Goal: Task Accomplishment & Management: Manage account settings

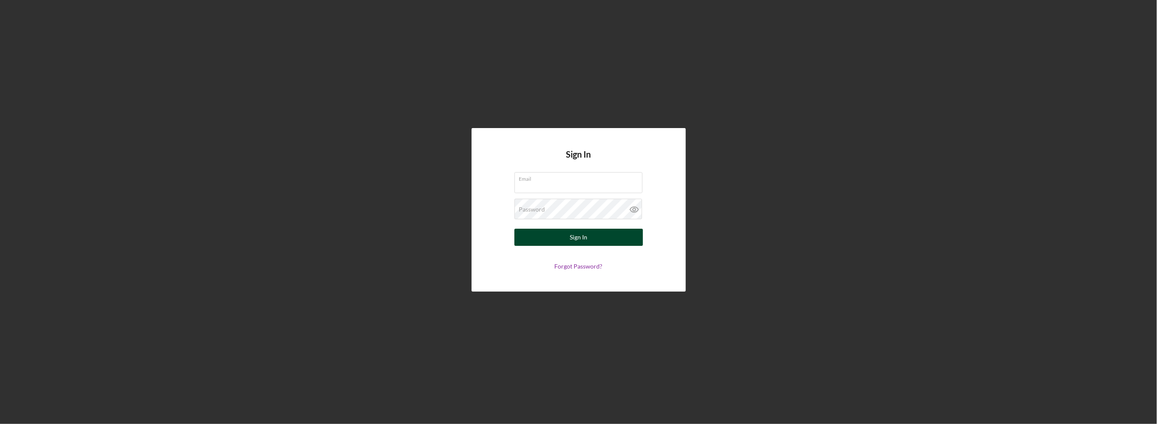
type input "[EMAIL_ADDRESS][DOMAIN_NAME]"
click at [563, 242] on button "Sign In" at bounding box center [579, 237] width 129 height 17
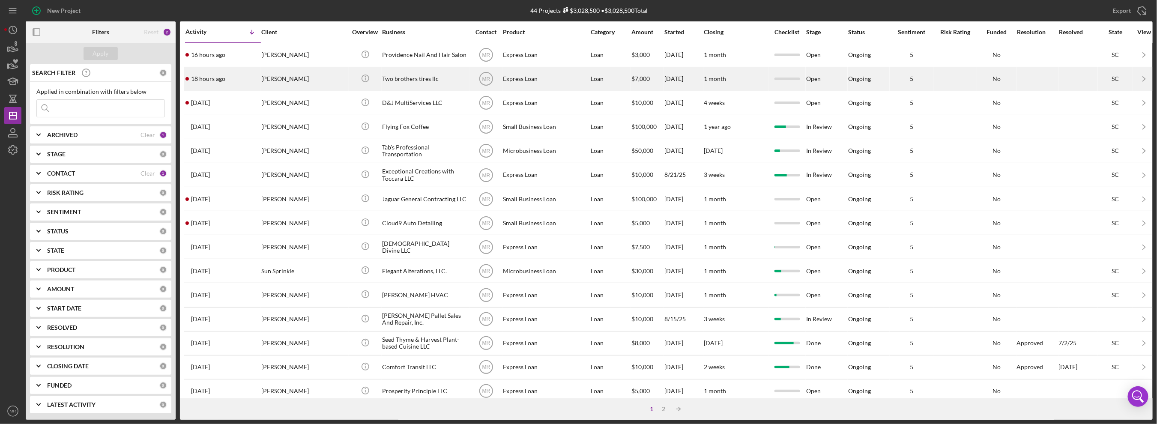
click at [244, 85] on div "18 hours ago [PERSON_NAME]" at bounding box center [223, 79] width 75 height 23
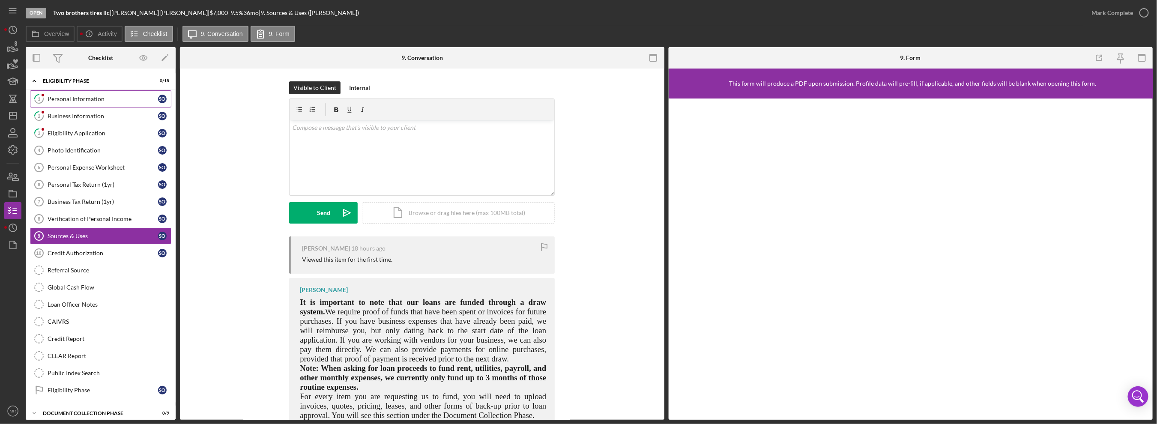
click at [90, 103] on link "1 Personal Information S O" at bounding box center [100, 98] width 141 height 17
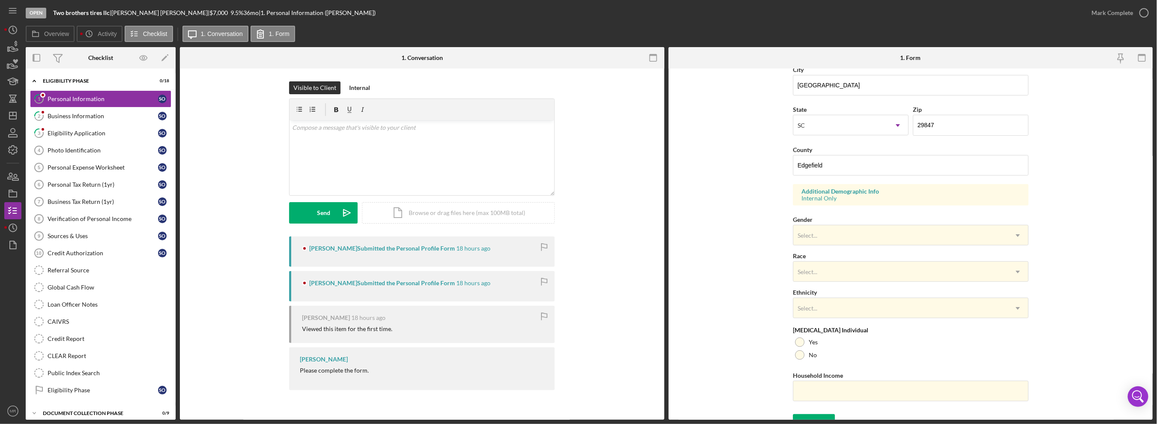
scroll to position [219, 0]
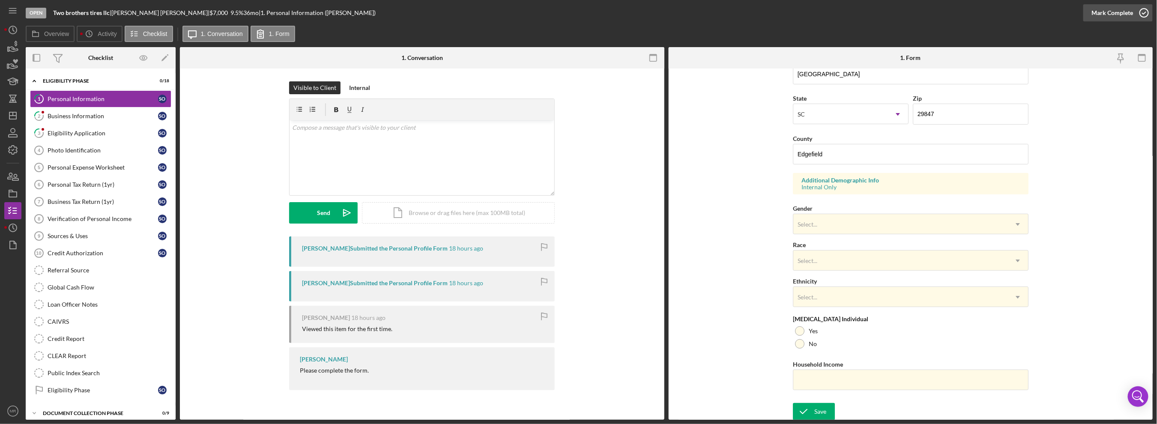
click at [1098, 17] on div "Mark Complete" at bounding box center [1113, 12] width 42 height 17
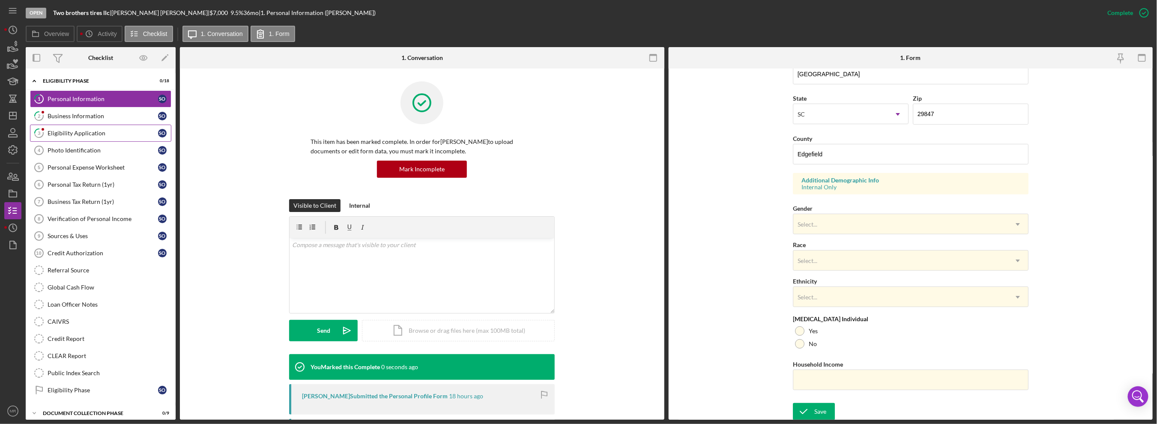
scroll to position [48, 0]
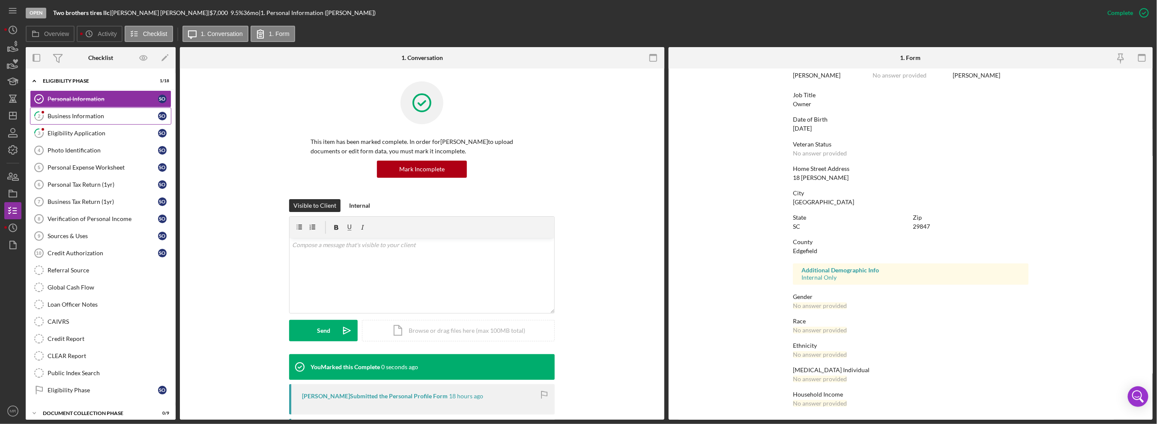
click at [92, 123] on link "2 Business Information S O" at bounding box center [100, 116] width 141 height 17
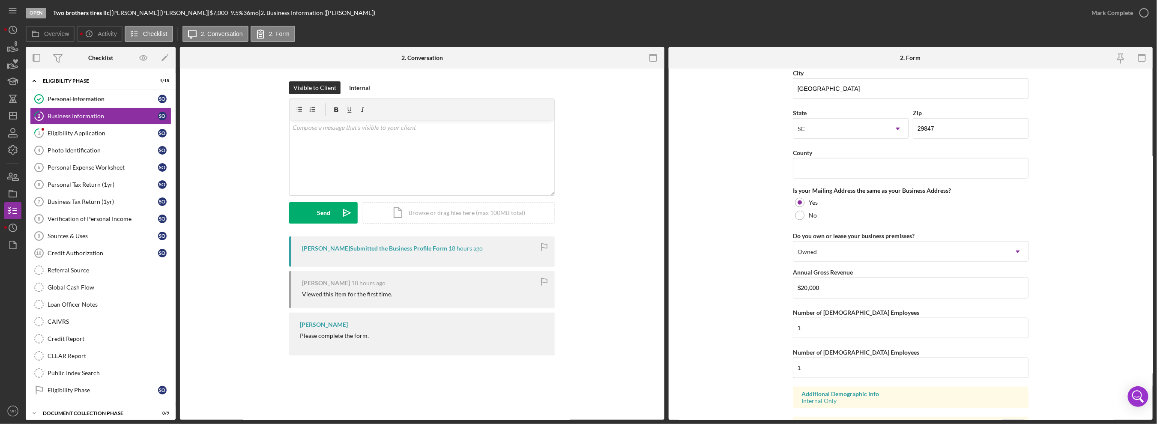
scroll to position [557, 0]
click at [1097, 11] on div "Mark Complete" at bounding box center [1113, 12] width 42 height 17
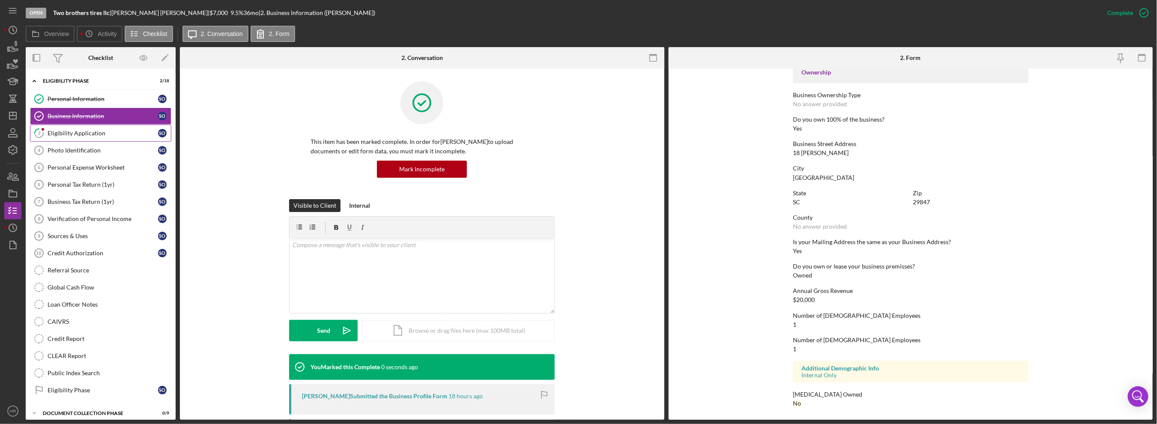
scroll to position [295, 0]
click at [110, 132] on div "Eligibility Application" at bounding box center [103, 133] width 111 height 7
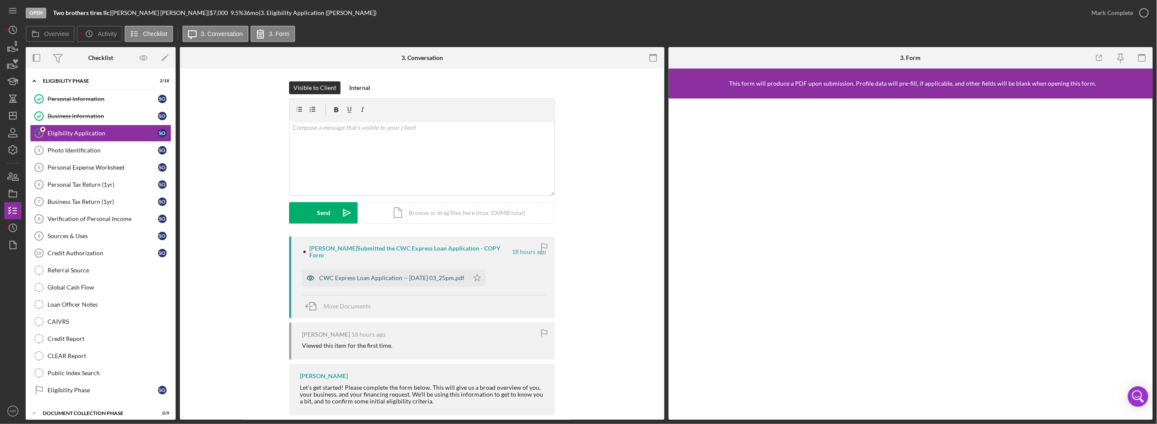
click at [411, 276] on div "CWC Express Loan Application -- [DATE] 03_25pm.pdf" at bounding box center [391, 278] width 145 height 7
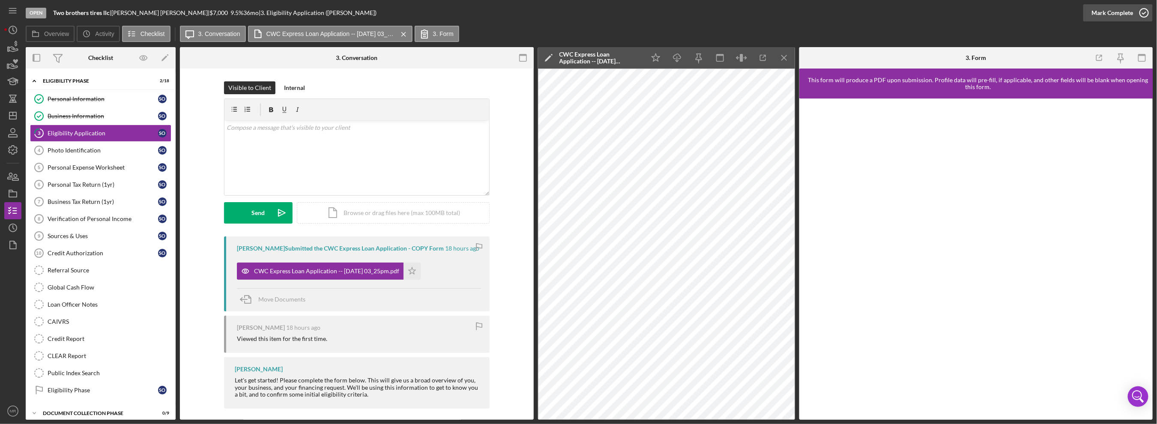
click at [1125, 12] on div "Mark Complete" at bounding box center [1113, 12] width 42 height 17
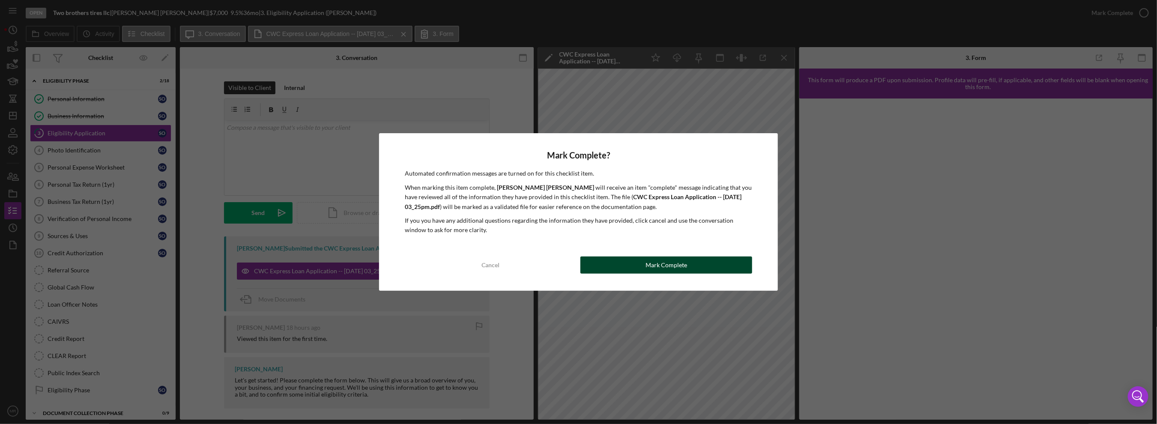
click at [608, 265] on button "Mark Complete" at bounding box center [666, 265] width 171 height 17
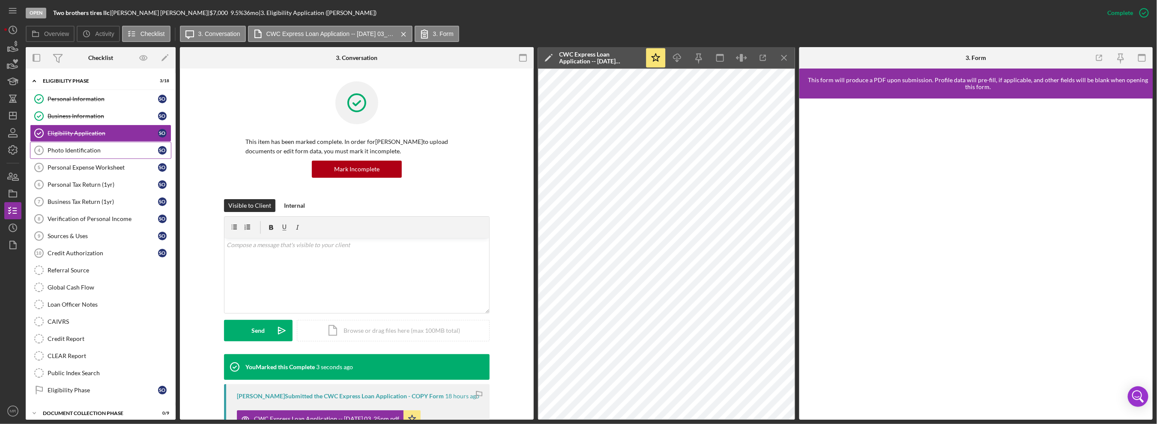
click at [54, 155] on link "Photo Identification 4 Photo Identification S O" at bounding box center [100, 150] width 141 height 17
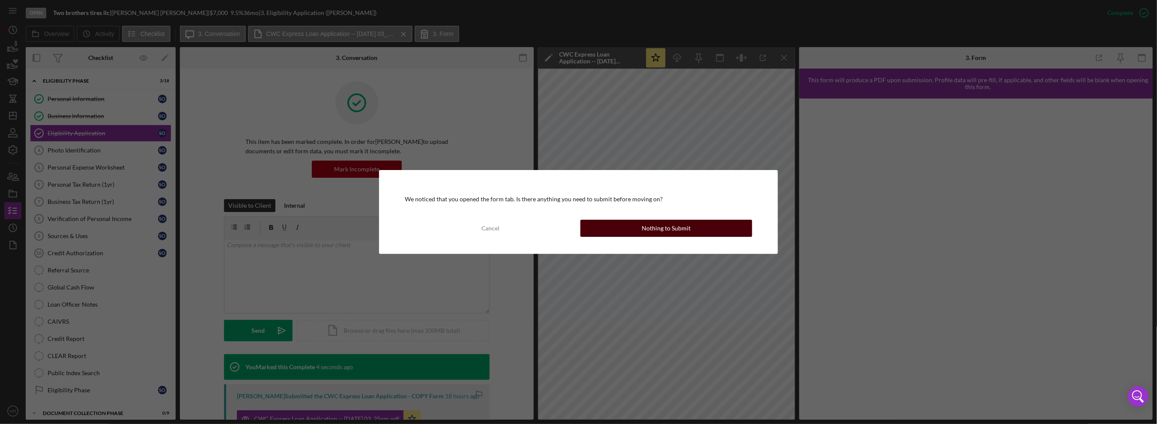
click at [624, 225] on button "Nothing to Submit" at bounding box center [666, 228] width 171 height 17
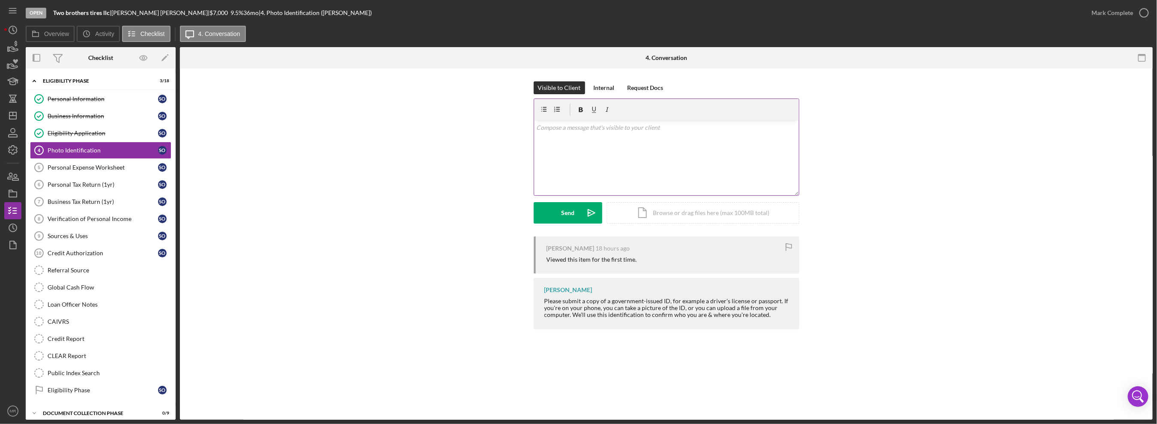
click at [612, 170] on div "v Color teal Color pink Remove color Add row above Add row below Add column bef…" at bounding box center [666, 157] width 265 height 75
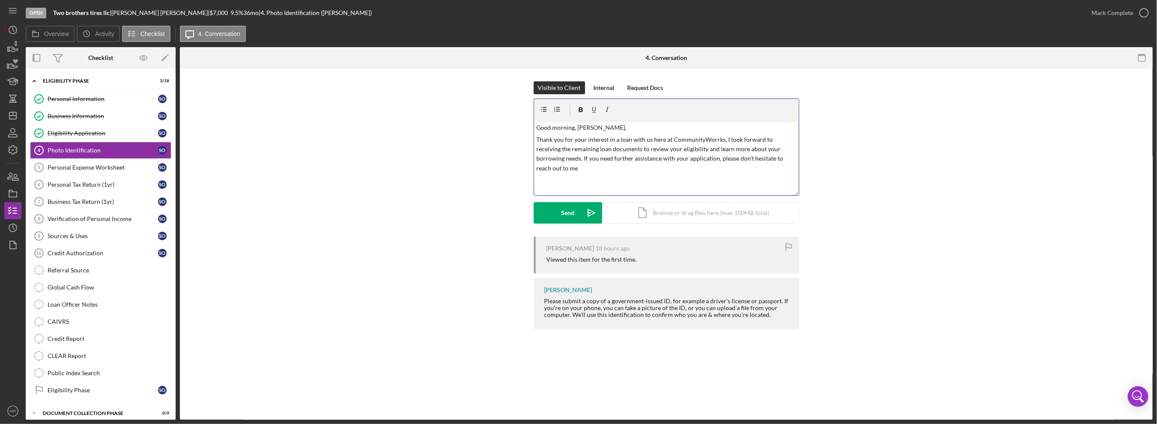
click at [596, 167] on div "v Color teal Color pink Remove color Add row above Add row below Add column bef…" at bounding box center [666, 157] width 265 height 75
click at [793, 160] on p "Thank you for your interest in a loan with us here at CommunityWorrks, I look f…" at bounding box center [666, 154] width 260 height 39
click at [713, 168] on p "Thank you for your interest in a loan with us here at CommunityWorks, I look fo…" at bounding box center [666, 154] width 260 height 39
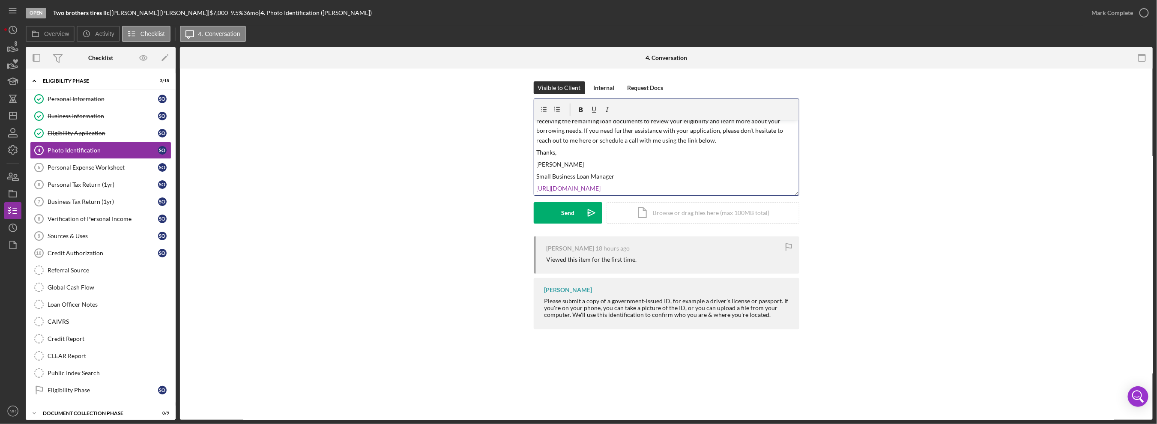
click at [555, 153] on p "Thanks," at bounding box center [666, 152] width 260 height 9
click at [641, 179] on p "Small Business Loan Manager" at bounding box center [666, 176] width 260 height 9
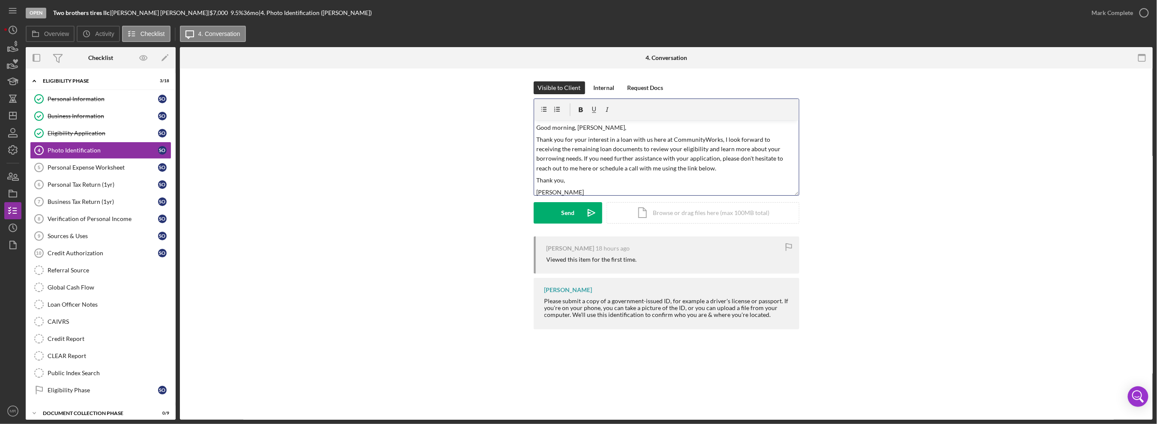
drag, startPoint x: 668, startPoint y: 186, endPoint x: 512, endPoint y: 62, distance: 199.7
click at [512, 62] on div "4. Conversation Photo Identification 4 Photo Identification Visible to Client I…" at bounding box center [666, 233] width 973 height 373
drag, startPoint x: 571, startPoint y: 143, endPoint x: 555, endPoint y: 147, distance: 16.4
click at [555, 147] on p "Thank you for your interest in a loan with us here at CommunityWorks, I look fo…" at bounding box center [666, 154] width 260 height 39
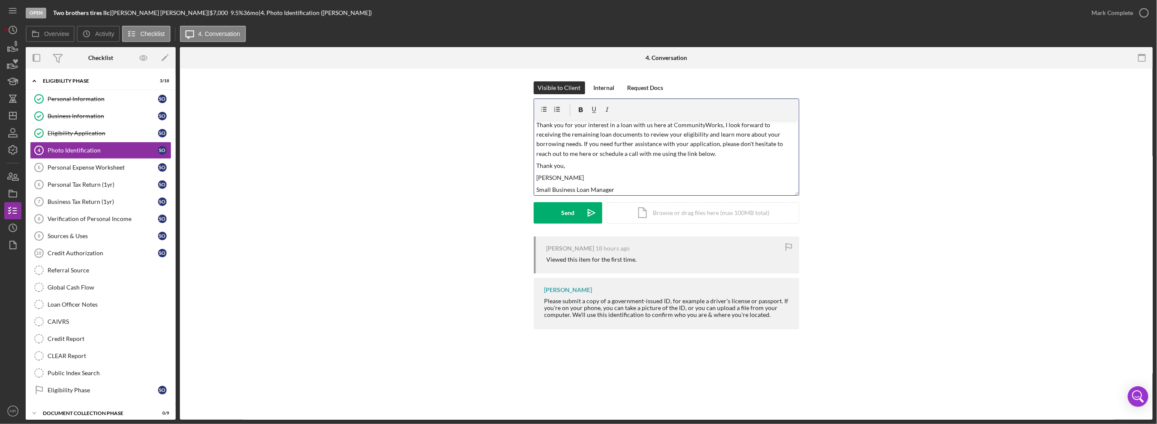
scroll to position [28, 0]
click at [666, 172] on p "Small Business Loan Manager" at bounding box center [666, 176] width 260 height 9
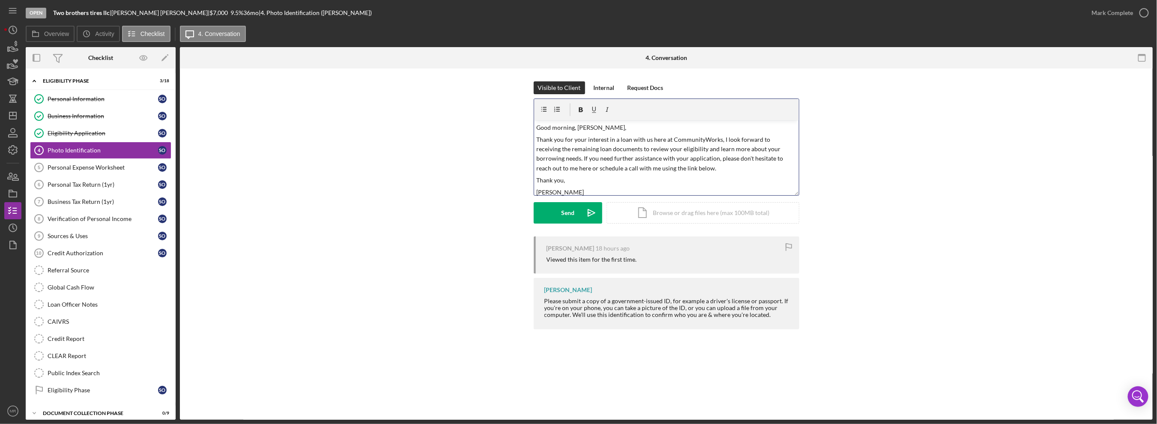
drag, startPoint x: 672, startPoint y: 187, endPoint x: 507, endPoint y: 137, distance: 171.9
click at [507, 137] on div "Visible to Client Internal Request Docs v Color teal Color pink Remove color Ad…" at bounding box center [666, 158] width 947 height 155
copy div "Thank you for your interest in a loan with us here at CommunityWorks, I look fo…"
click at [572, 213] on div "Send" at bounding box center [567, 212] width 13 height 21
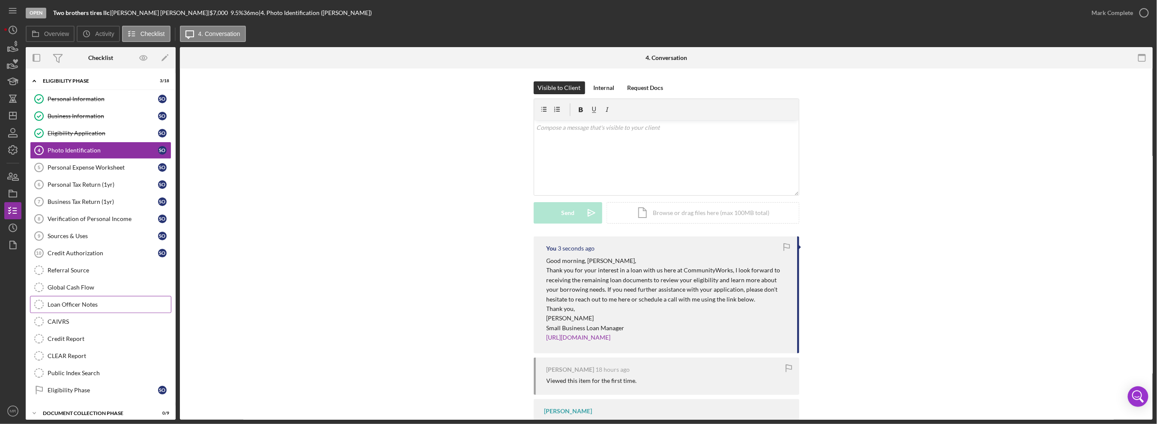
click at [107, 301] on div "Loan Officer Notes" at bounding box center [109, 304] width 123 height 7
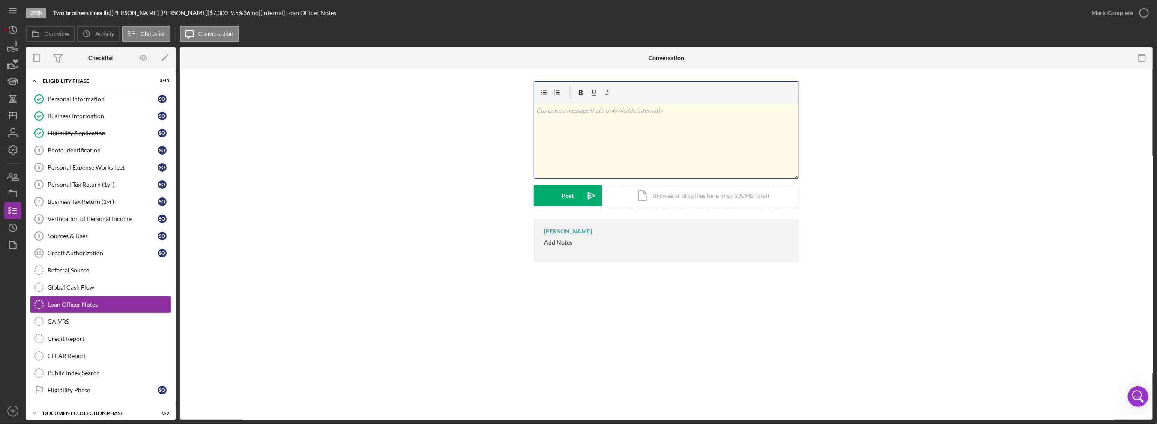
click at [574, 142] on div "v Color teal Color pink Remove color Add row above Add row below Add column bef…" at bounding box center [666, 140] width 265 height 75
click at [542, 194] on button "Post Icon/icon-invite-send" at bounding box center [568, 195] width 69 height 21
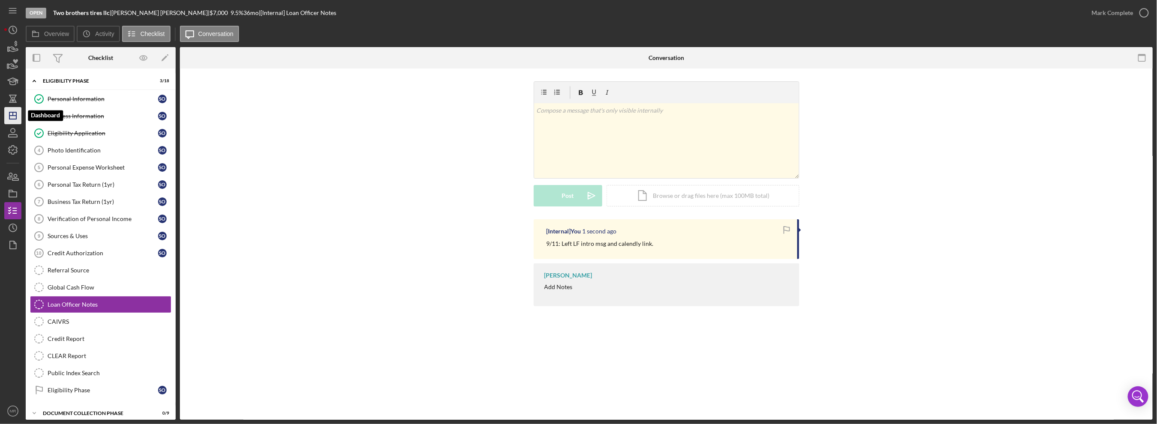
click at [14, 110] on icon "Icon/Dashboard" at bounding box center [12, 115] width 21 height 21
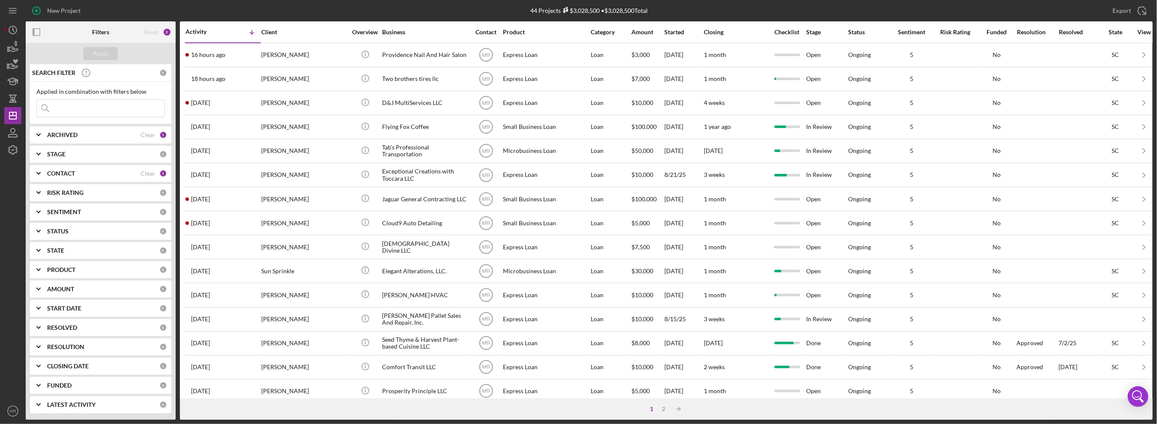
click at [251, 57] on div "16 hours ago [PERSON_NAME]" at bounding box center [223, 55] width 75 height 23
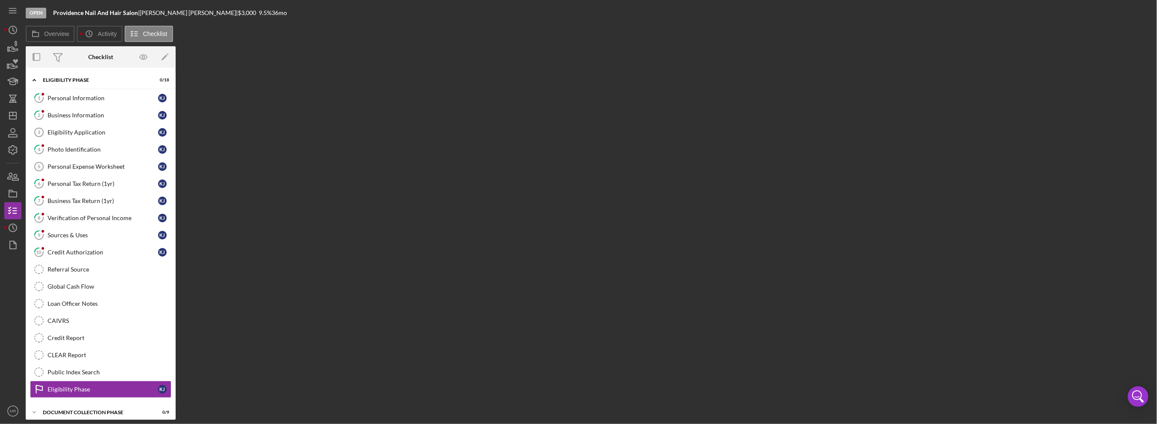
scroll to position [41, 0]
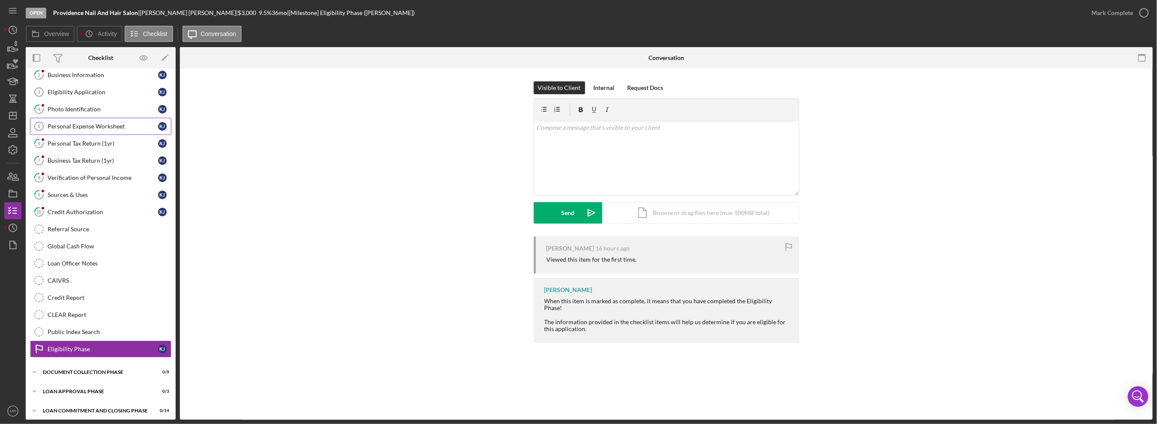
click at [90, 123] on div "Personal Expense Worksheet" at bounding box center [103, 126] width 111 height 7
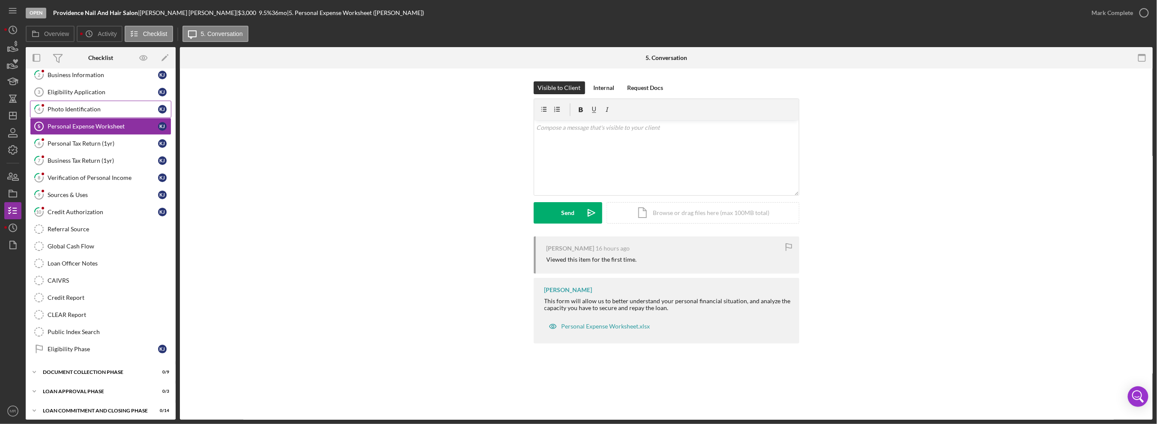
click at [93, 115] on link "4 Photo Identification K J" at bounding box center [100, 109] width 141 height 17
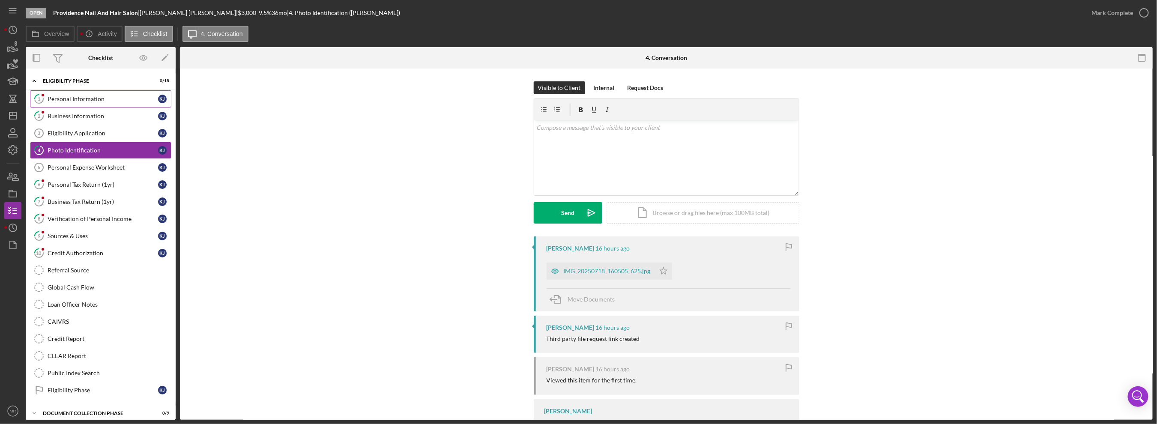
click at [88, 99] on div "Personal Information" at bounding box center [103, 99] width 111 height 7
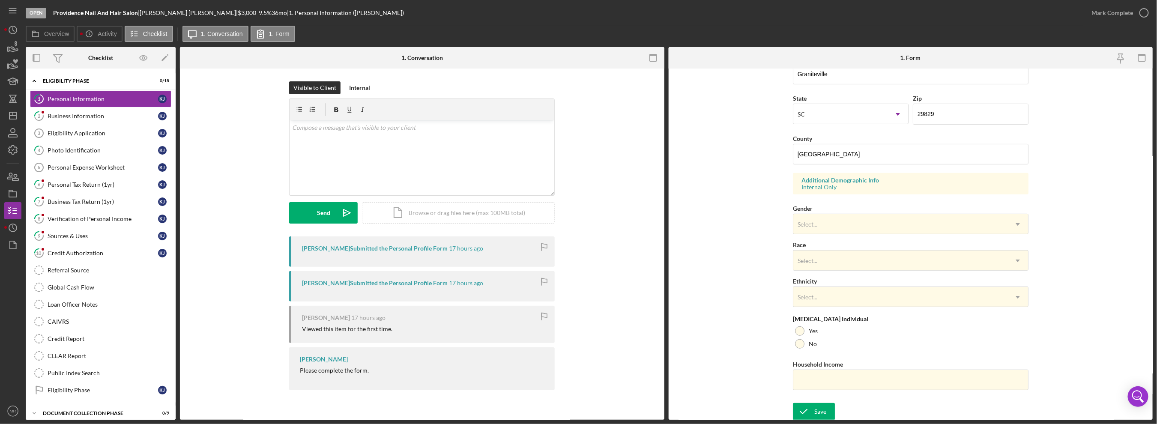
scroll to position [5, 0]
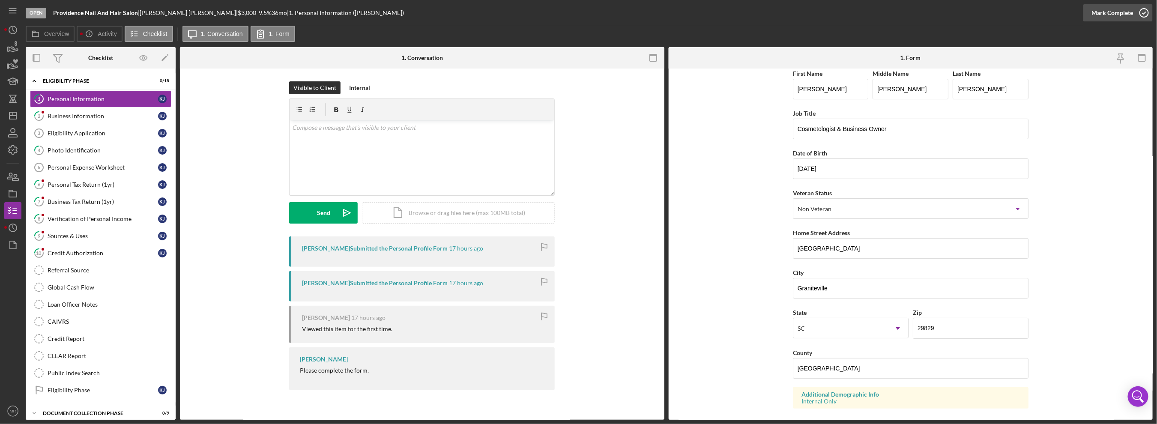
click at [1105, 16] on div "Mark Complete" at bounding box center [1113, 12] width 42 height 17
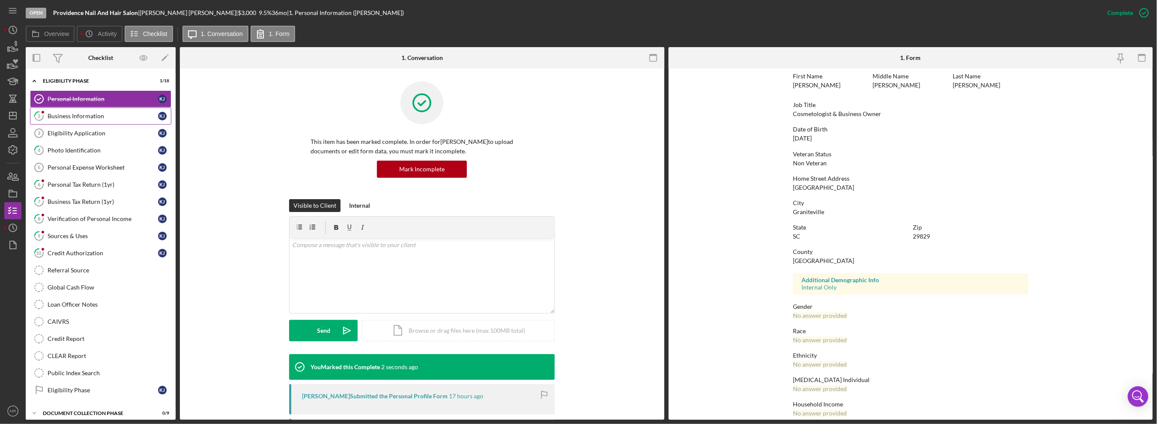
click at [98, 122] on link "2 Business Information K J" at bounding box center [100, 116] width 141 height 17
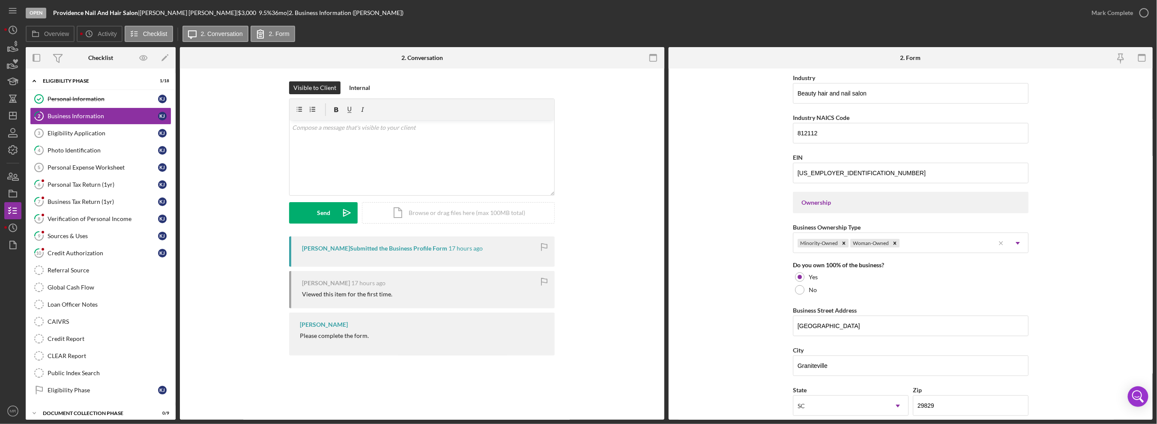
scroll to position [300, 0]
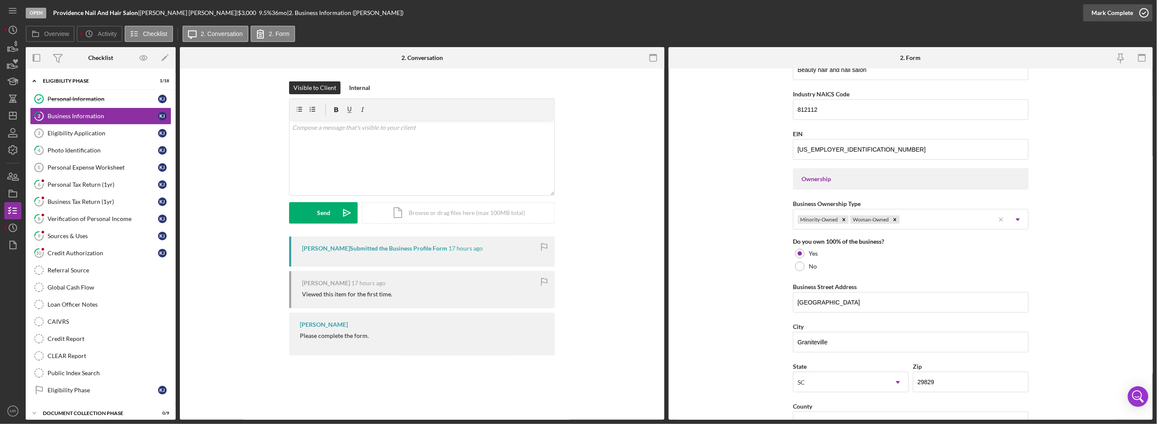
click at [1100, 14] on div "Mark Complete" at bounding box center [1113, 12] width 42 height 17
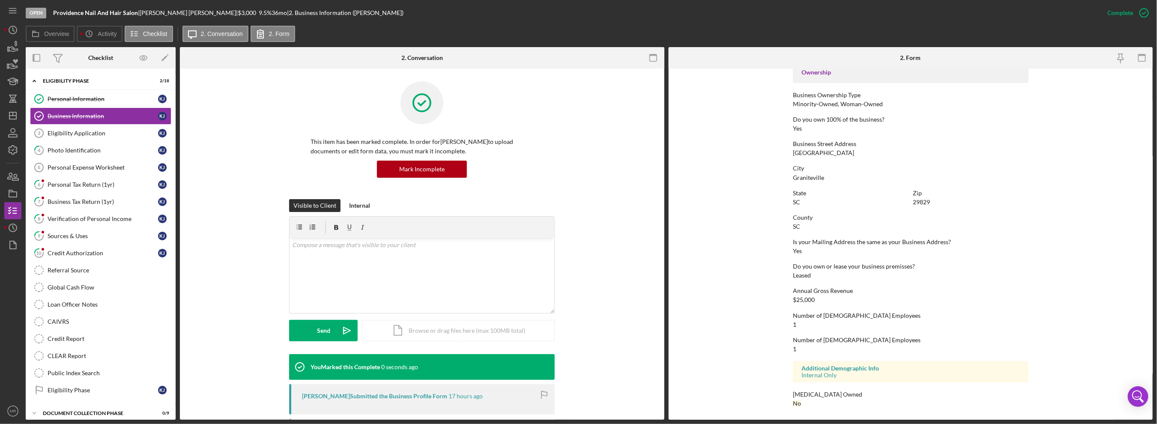
scroll to position [190, 0]
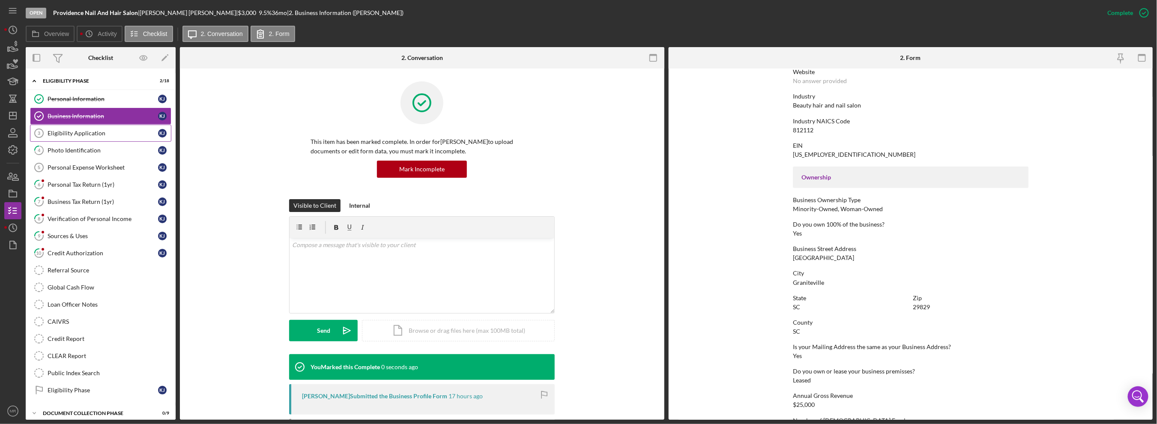
click at [100, 134] on div "Eligibility Application" at bounding box center [103, 133] width 111 height 7
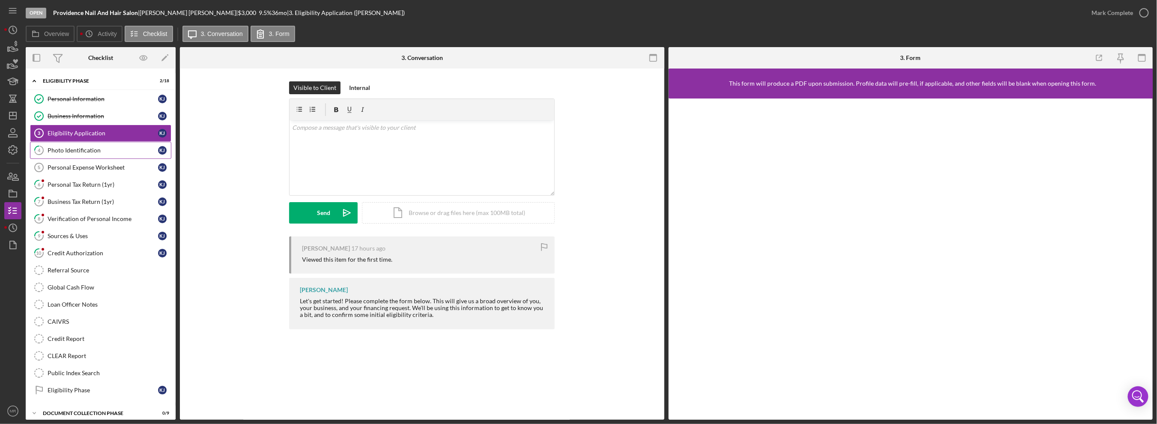
click at [93, 150] on div "Photo Identification" at bounding box center [103, 150] width 111 height 7
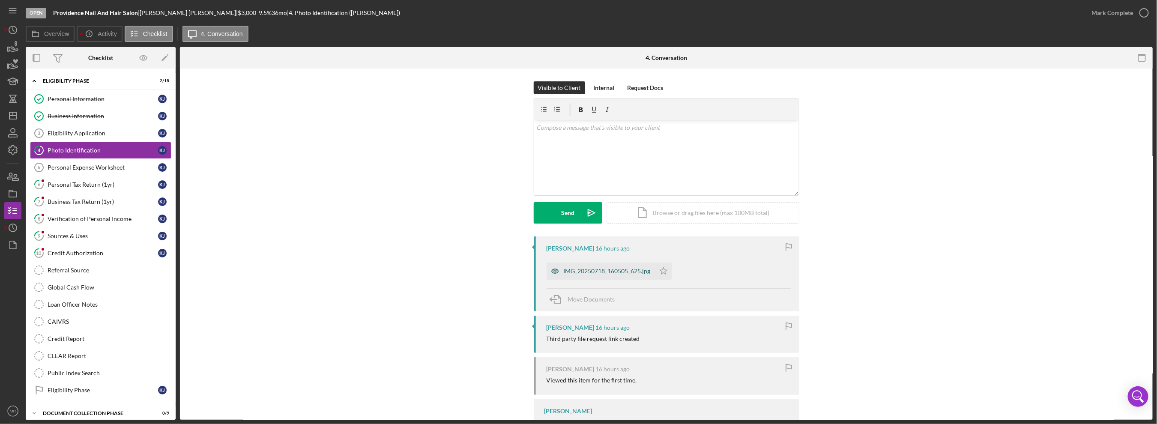
click at [579, 269] on div "IMG_20250718_160505_625.jpg" at bounding box center [607, 271] width 87 height 7
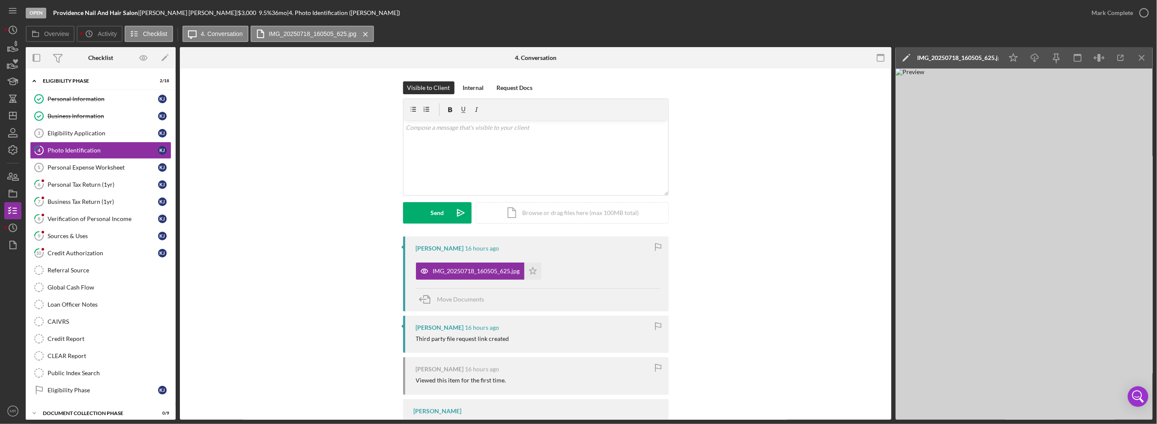
click at [545, 272] on div "IMG_20250718_160505_625.jpg Icon/Star" at bounding box center [538, 268] width 244 height 21
click at [528, 272] on icon "Icon/Star" at bounding box center [532, 271] width 17 height 17
click at [1110, 13] on div "Mark Complete" at bounding box center [1113, 12] width 42 height 17
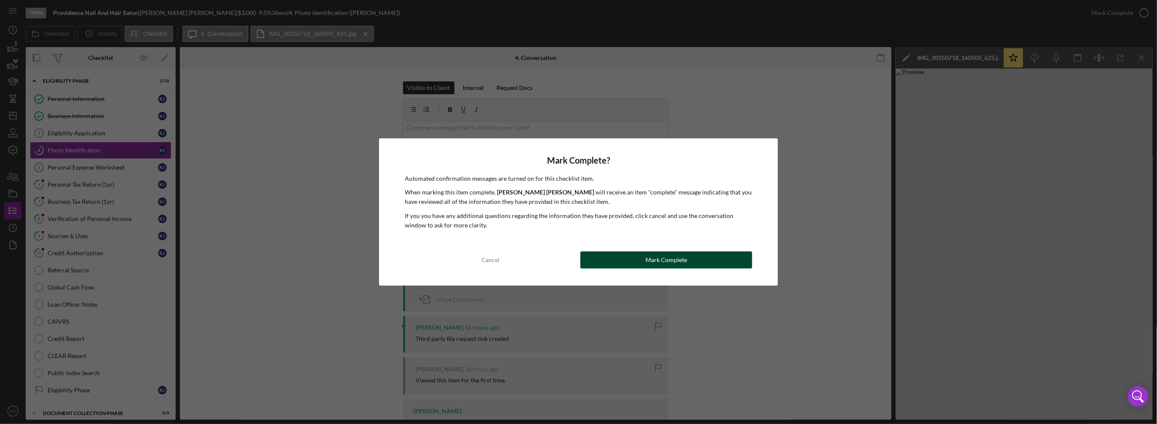
click at [693, 255] on button "Mark Complete" at bounding box center [666, 260] width 171 height 17
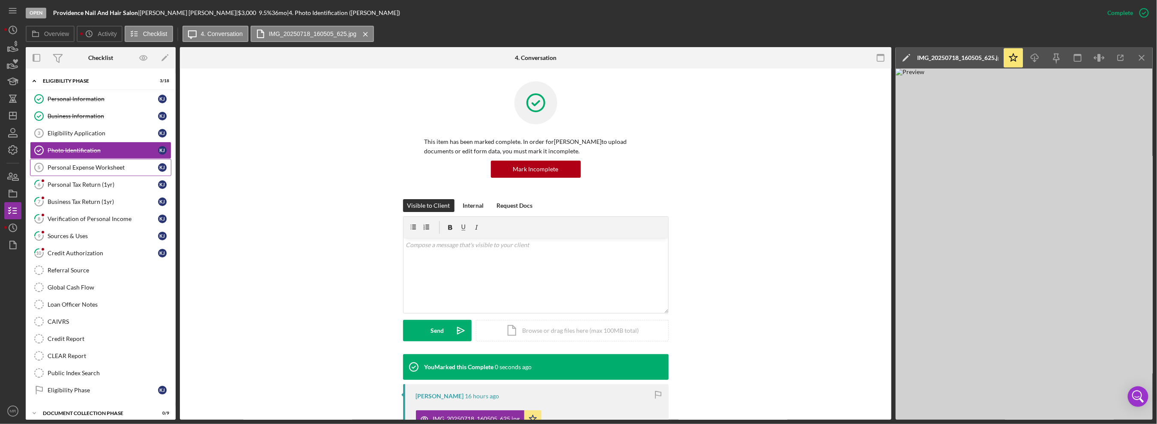
click at [101, 164] on div "Personal Expense Worksheet" at bounding box center [103, 167] width 111 height 7
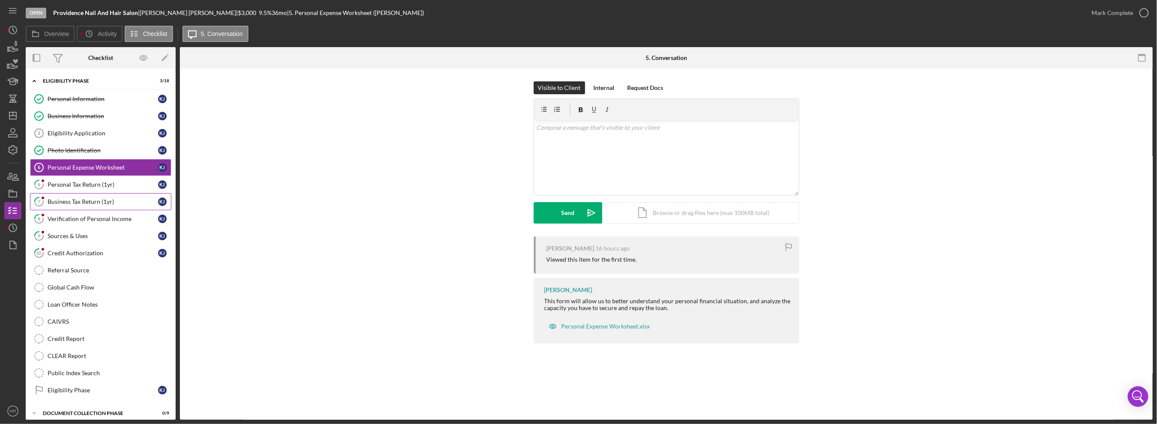
click at [87, 193] on link "7 Business Tax Return (1yr) K J" at bounding box center [100, 201] width 141 height 17
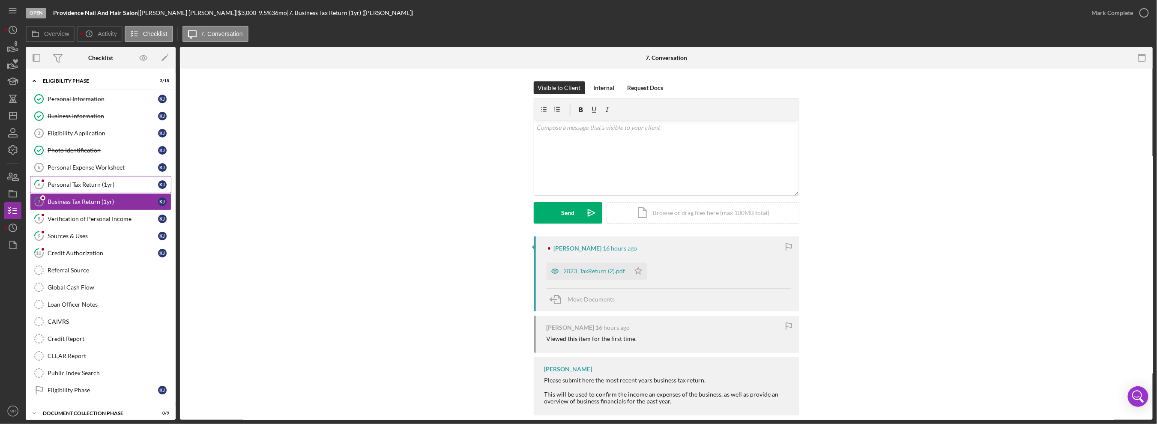
click at [90, 182] on div "Personal Tax Return (1yr)" at bounding box center [103, 184] width 111 height 7
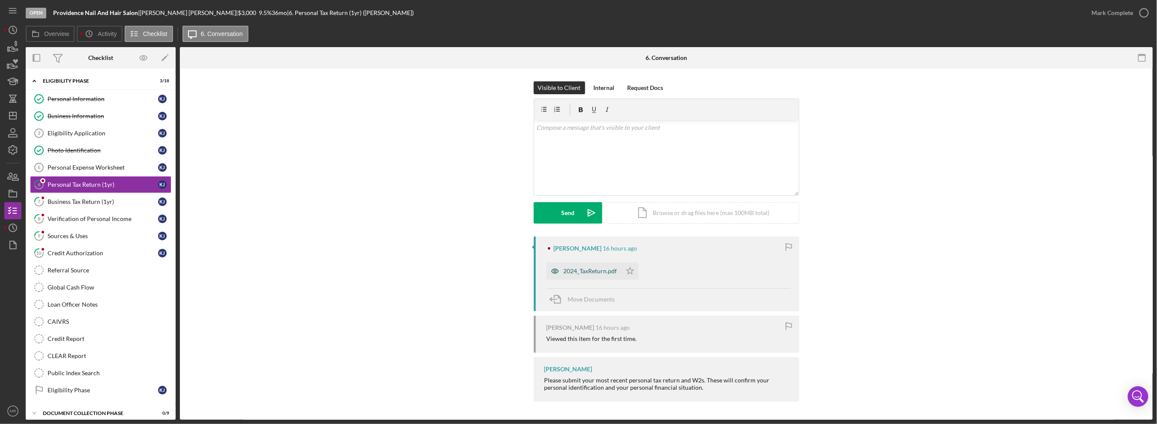
click at [599, 270] on div "2024_TaxReturn.pdf" at bounding box center [591, 271] width 54 height 7
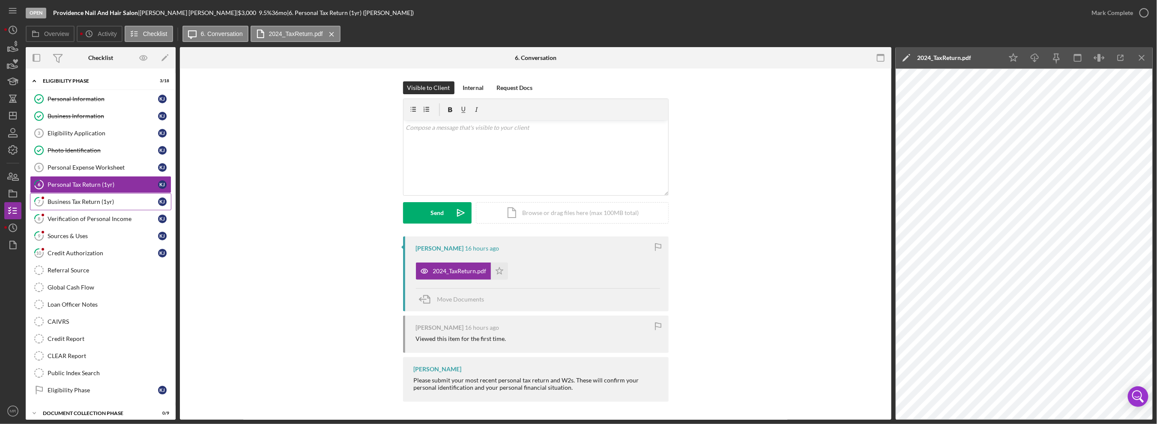
click at [106, 199] on div "Business Tax Return (1yr)" at bounding box center [103, 201] width 111 height 7
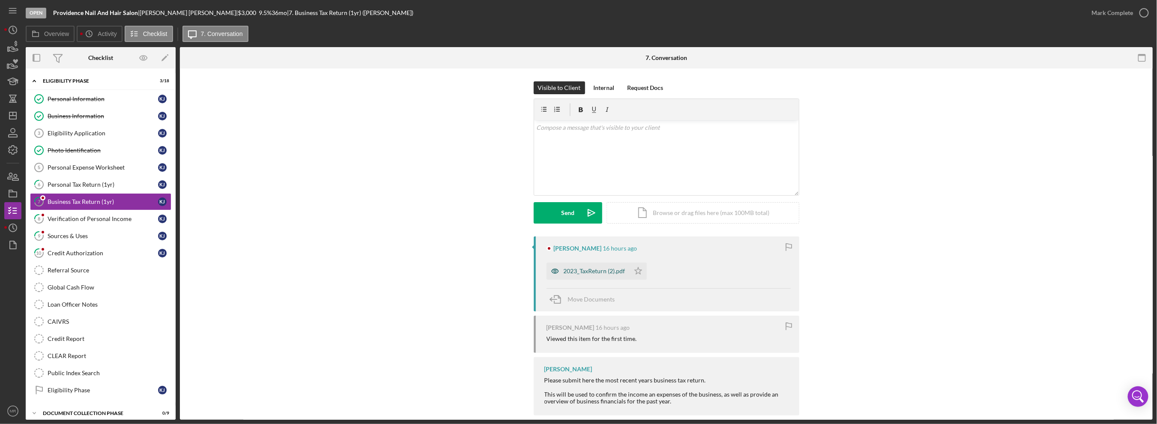
click at [559, 269] on icon "button" at bounding box center [555, 271] width 17 height 17
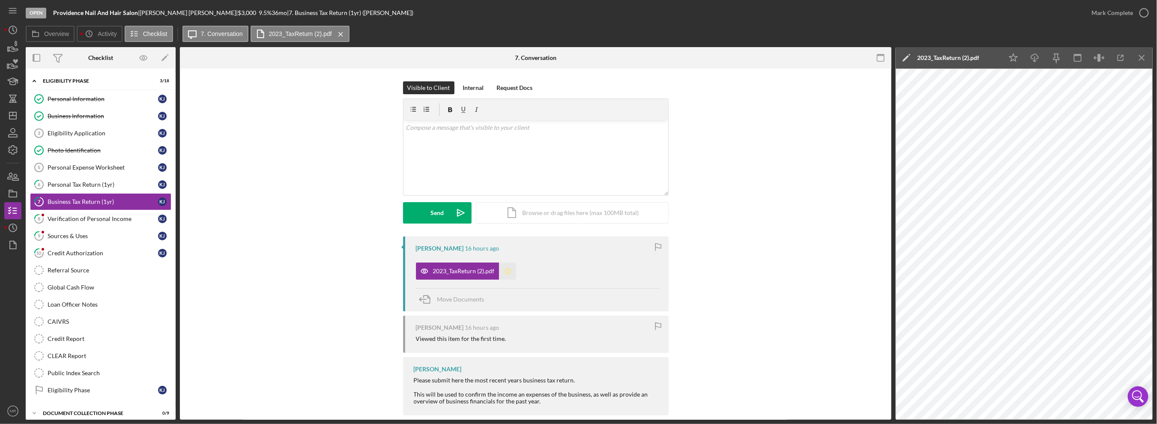
click at [507, 273] on polygon "button" at bounding box center [507, 270] width 7 height 7
click at [1126, 18] on div "Mark Complete" at bounding box center [1113, 12] width 42 height 17
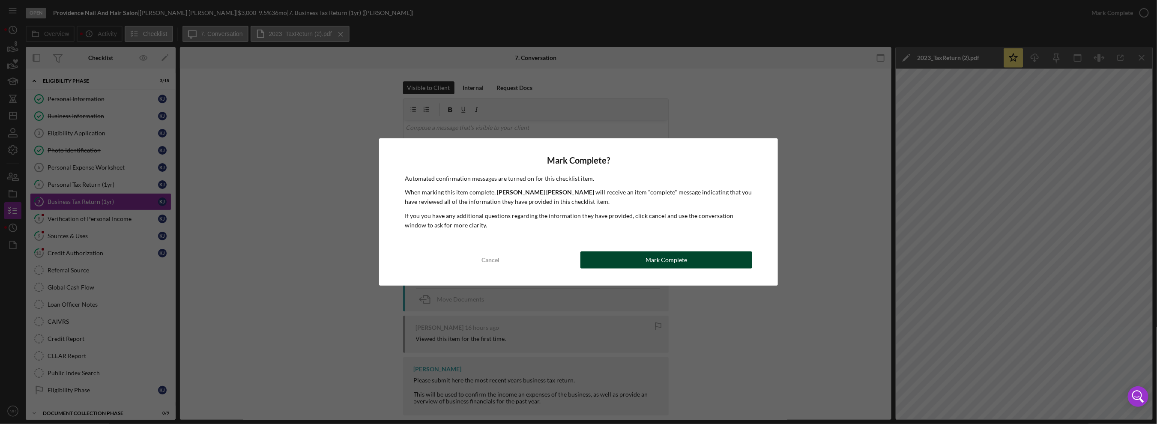
click at [677, 261] on div "Mark Complete" at bounding box center [667, 260] width 42 height 17
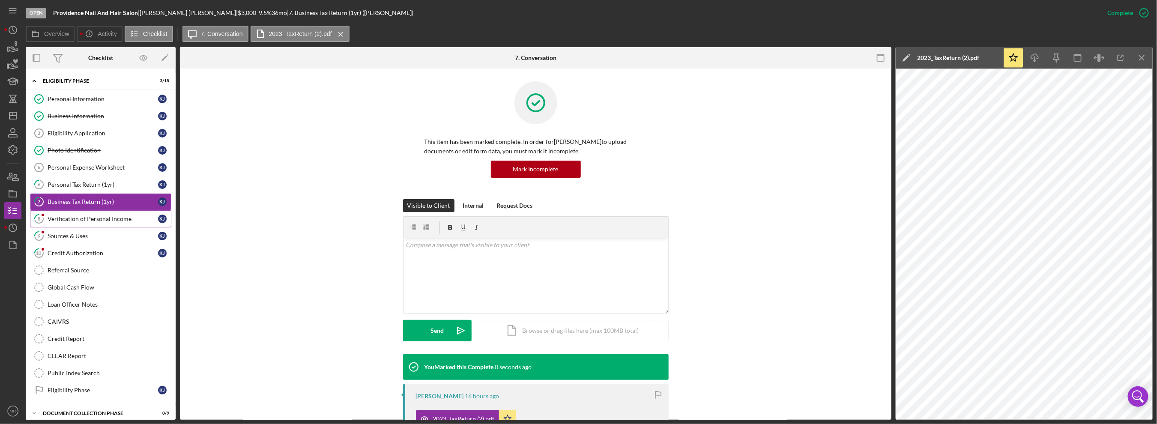
click at [88, 218] on div "Verification of Personal Income" at bounding box center [103, 219] width 111 height 7
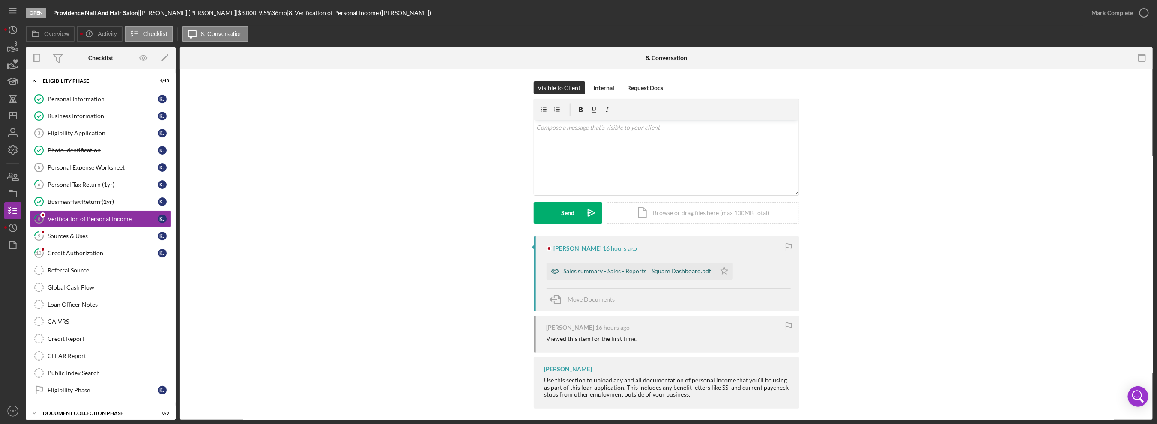
click at [587, 274] on div "Sales summary - Sales - Reports _ Square Dashboard.pdf" at bounding box center [631, 271] width 169 height 17
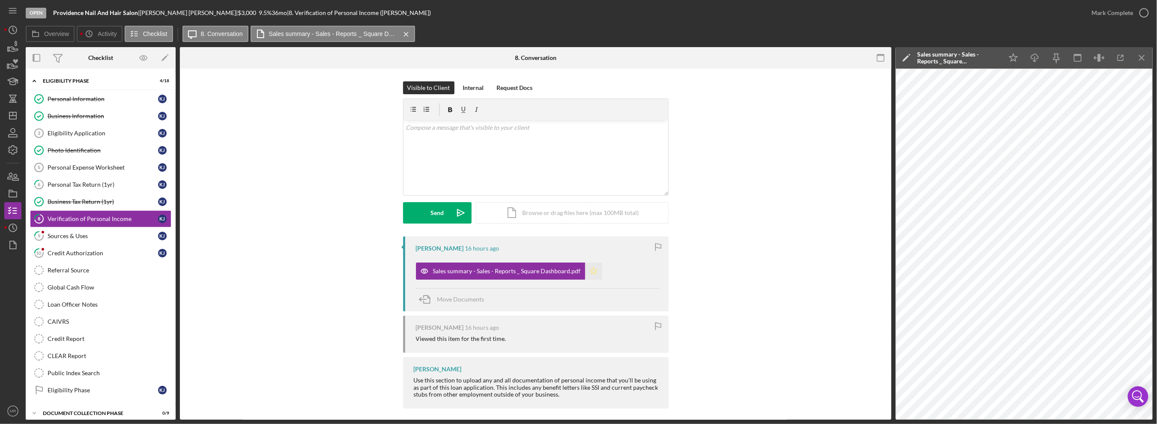
click at [585, 268] on icon "Icon/Star" at bounding box center [593, 271] width 17 height 17
click at [1127, 15] on div "Mark Complete" at bounding box center [1113, 12] width 42 height 17
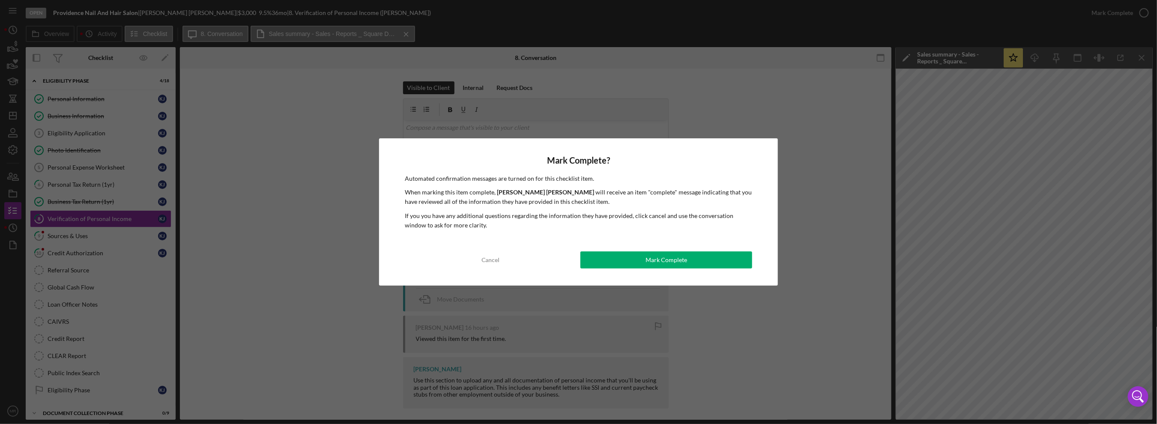
click at [83, 241] on div "Mark Complete? Automated confirmation messages are turned on for this checklist…" at bounding box center [578, 212] width 1157 height 424
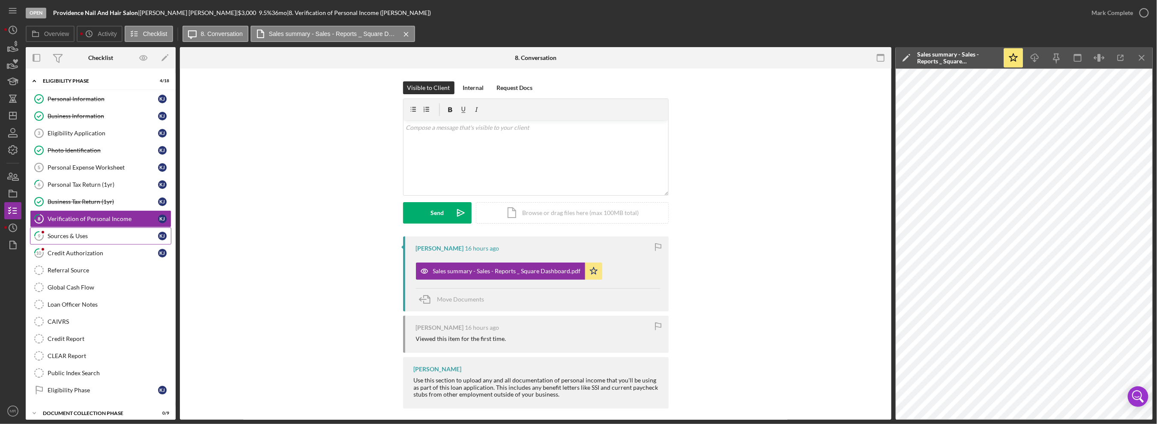
click at [84, 239] on link "9 Sources & Uses K J" at bounding box center [100, 236] width 141 height 17
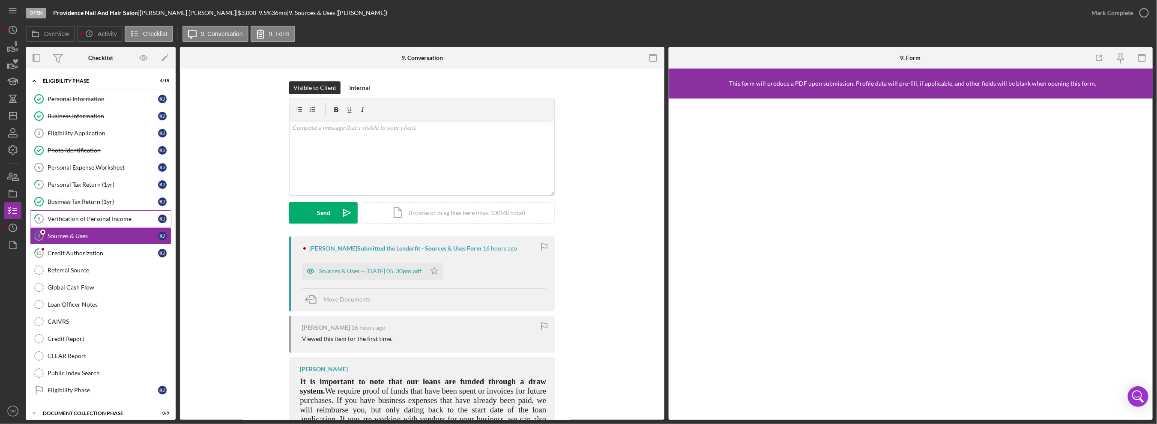
click at [99, 223] on link "8 Verification of Personal Income K J" at bounding box center [100, 218] width 141 height 17
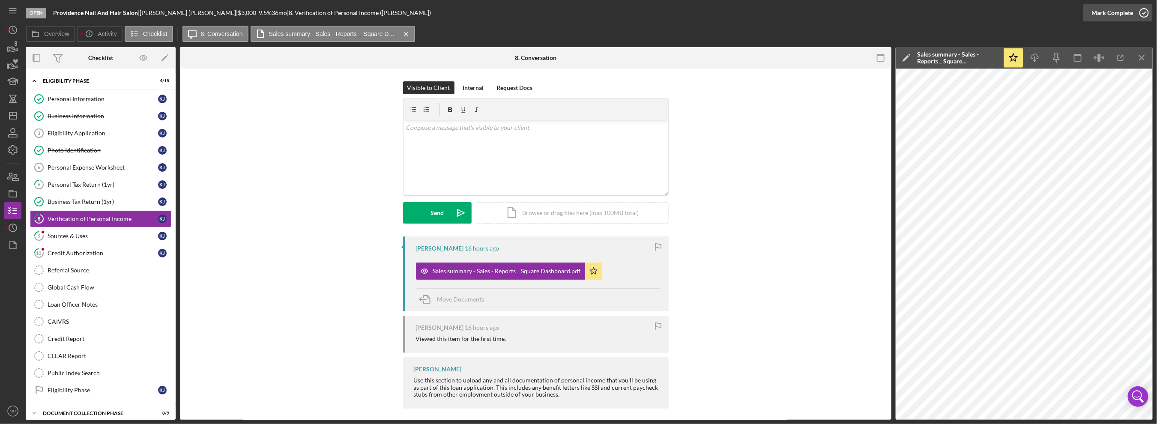
click at [1111, 16] on div "Mark Complete" at bounding box center [1113, 12] width 42 height 17
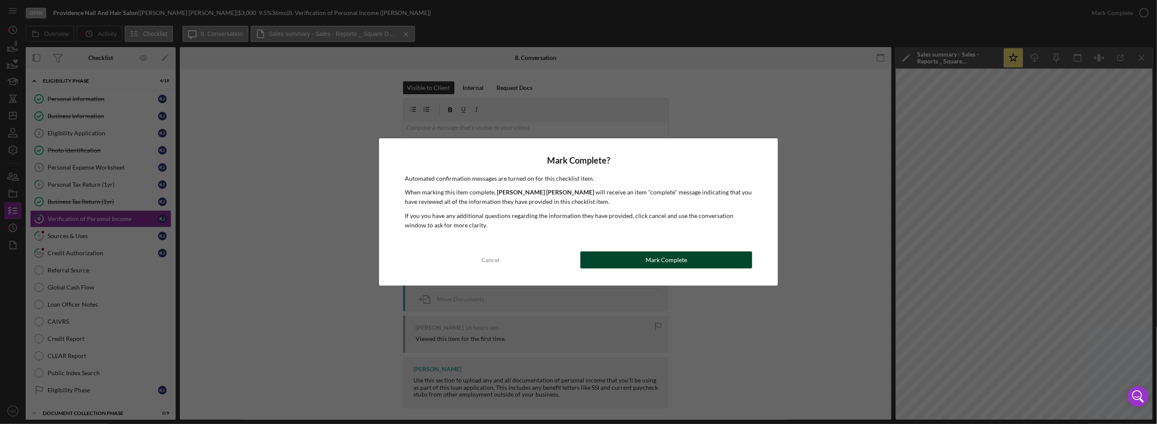
click at [710, 262] on button "Mark Complete" at bounding box center [666, 260] width 171 height 17
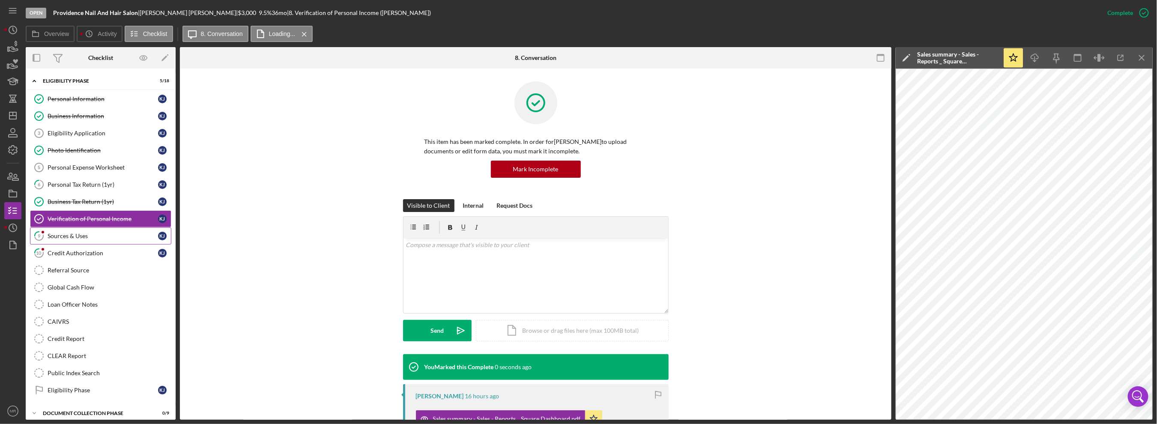
click at [61, 240] on link "9 Sources & Uses K J" at bounding box center [100, 236] width 141 height 17
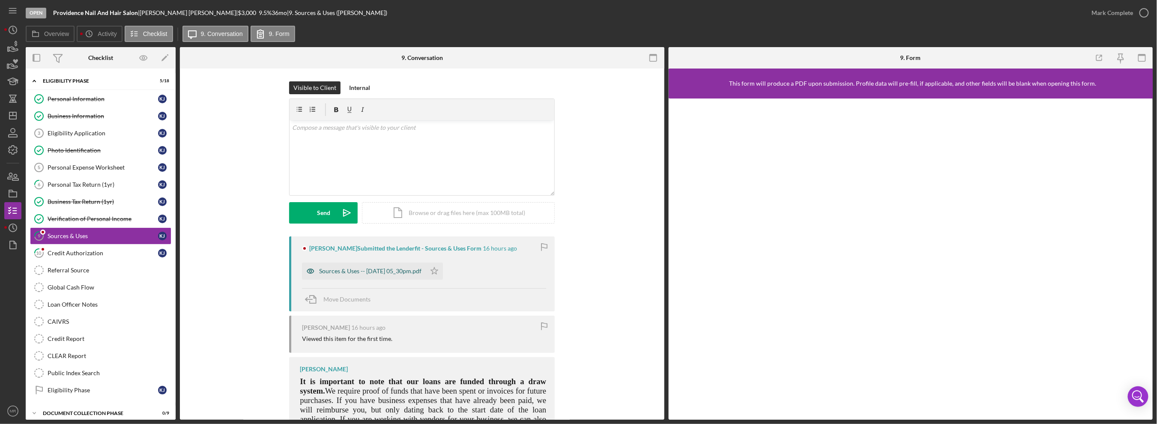
click at [407, 270] on div "Sources & Uses -- [DATE] 05_30pm.pdf" at bounding box center [370, 271] width 102 height 7
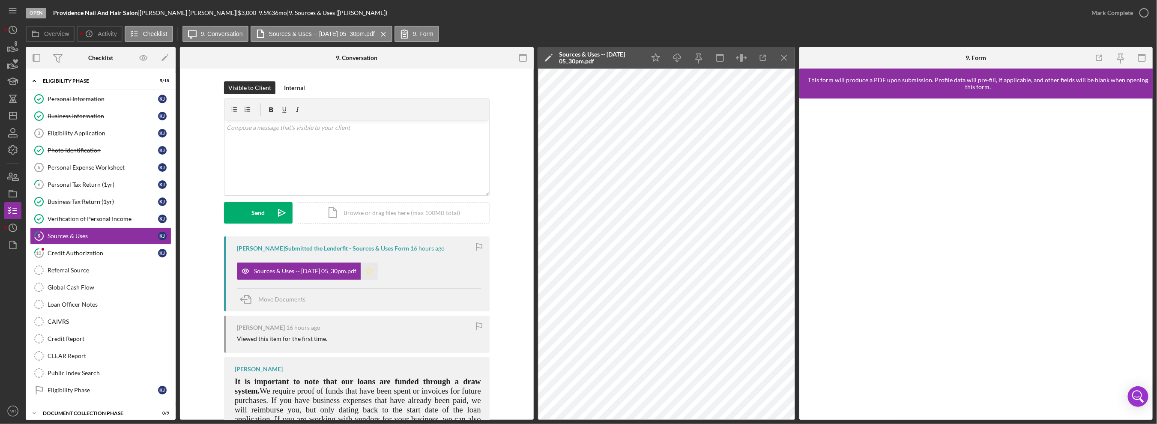
click at [378, 272] on icon "Icon/Star" at bounding box center [369, 271] width 17 height 17
click at [1118, 8] on div "Mark Complete" at bounding box center [1113, 12] width 42 height 17
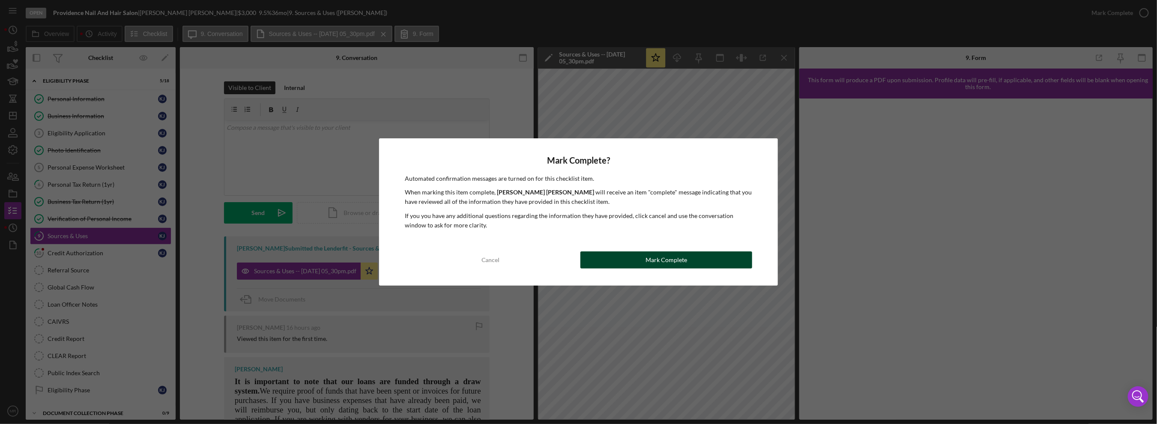
click at [692, 264] on button "Mark Complete" at bounding box center [666, 260] width 171 height 17
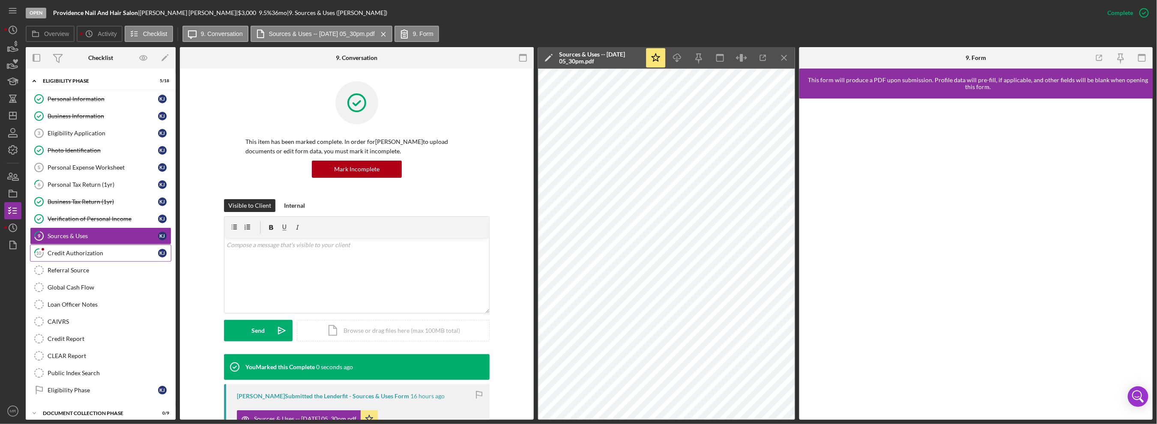
click at [61, 254] on div "Credit Authorization" at bounding box center [103, 253] width 111 height 7
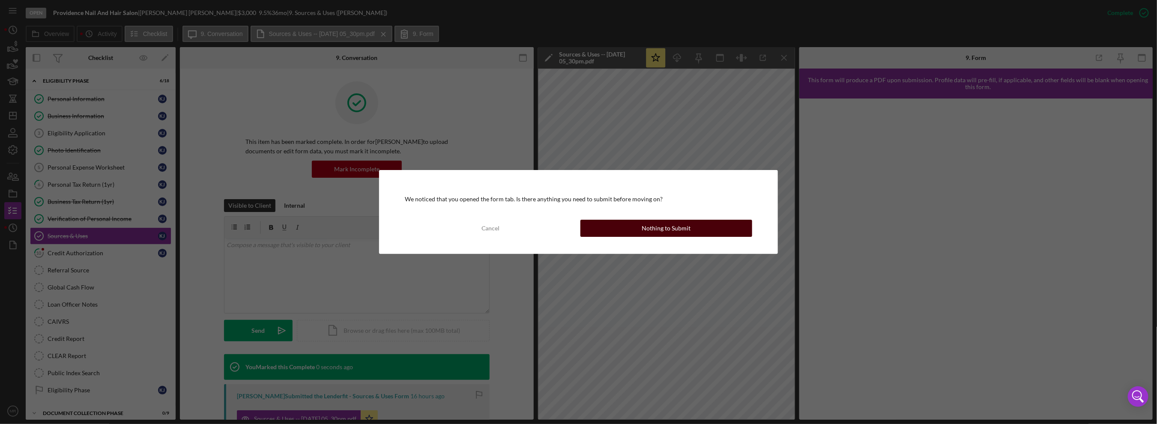
click at [677, 220] on div "Cancel Nothing to Submit" at bounding box center [578, 228] width 347 height 17
click at [647, 228] on div "Nothing to Submit" at bounding box center [666, 228] width 49 height 17
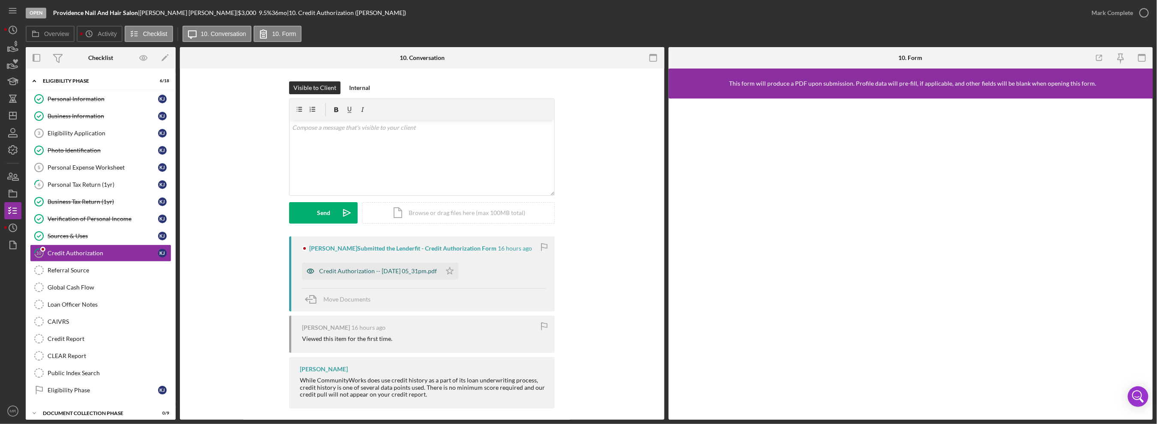
click at [417, 272] on div "Credit Authorization -- [DATE] 05_31pm.pdf" at bounding box center [378, 271] width 118 height 7
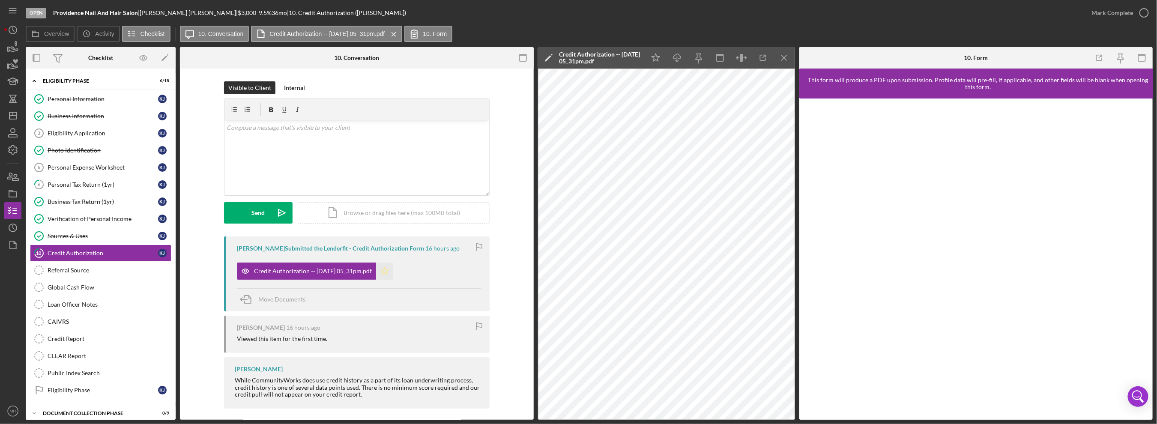
click at [393, 268] on icon "Icon/Star" at bounding box center [384, 271] width 17 height 17
click at [1127, 14] on div "Mark Complete" at bounding box center [1113, 12] width 42 height 17
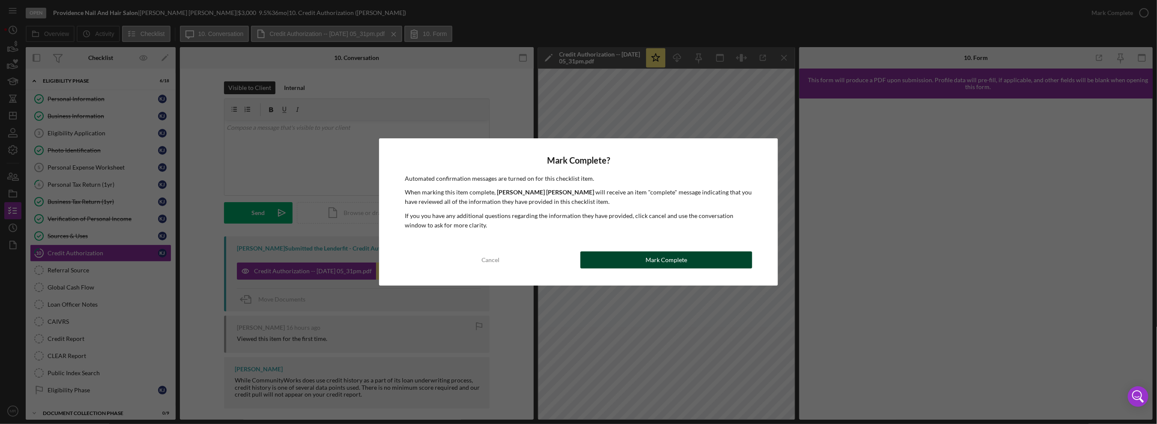
click at [683, 263] on div "Mark Complete" at bounding box center [667, 260] width 42 height 17
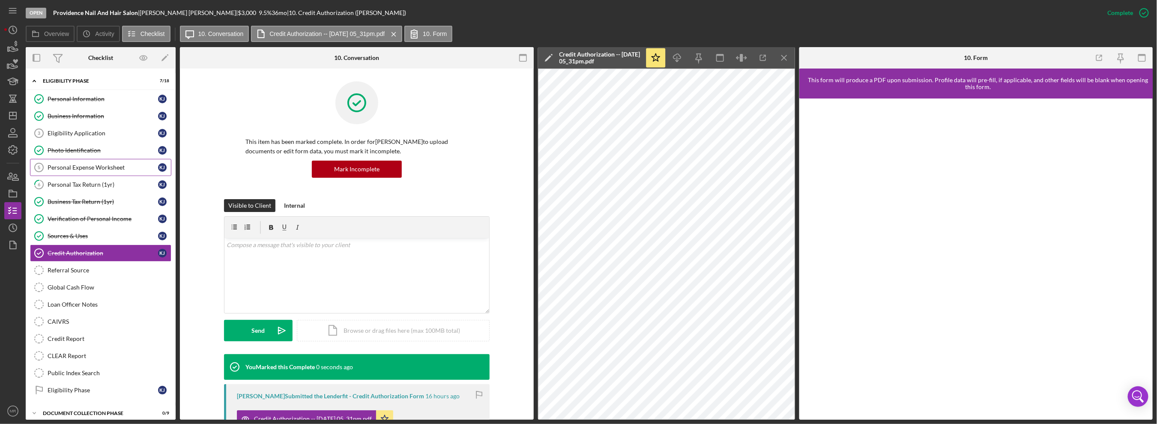
click at [117, 171] on link "Personal Expense Worksheet 5 Personal Expense Worksheet K J" at bounding box center [100, 167] width 141 height 17
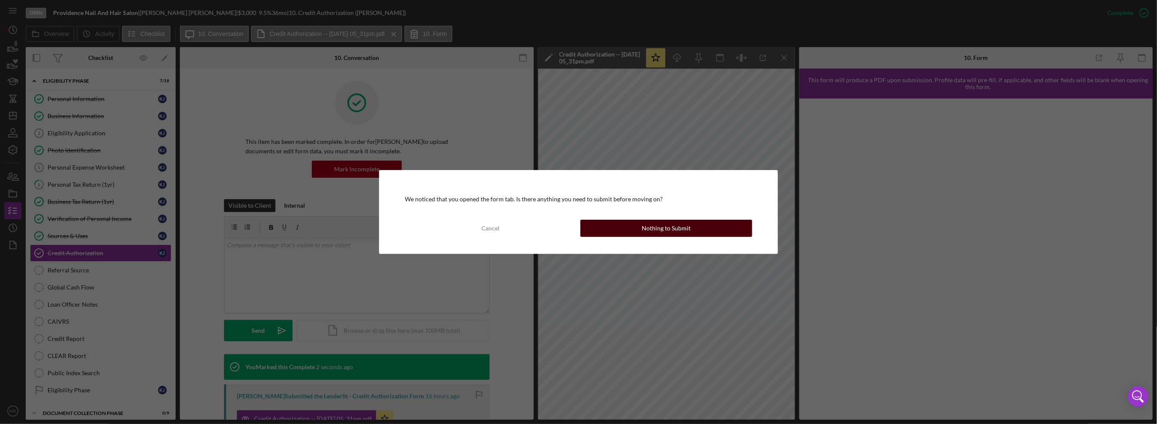
click at [595, 227] on button "Nothing to Submit" at bounding box center [666, 228] width 171 height 17
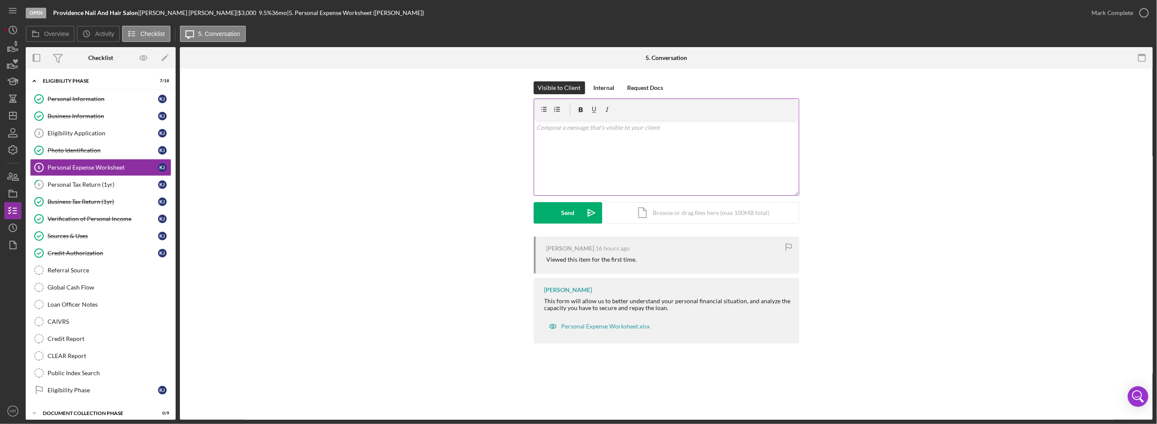
click at [584, 159] on div "v Color teal Color pink Remove color Add row above Add row below Add column bef…" at bounding box center [666, 157] width 265 height 75
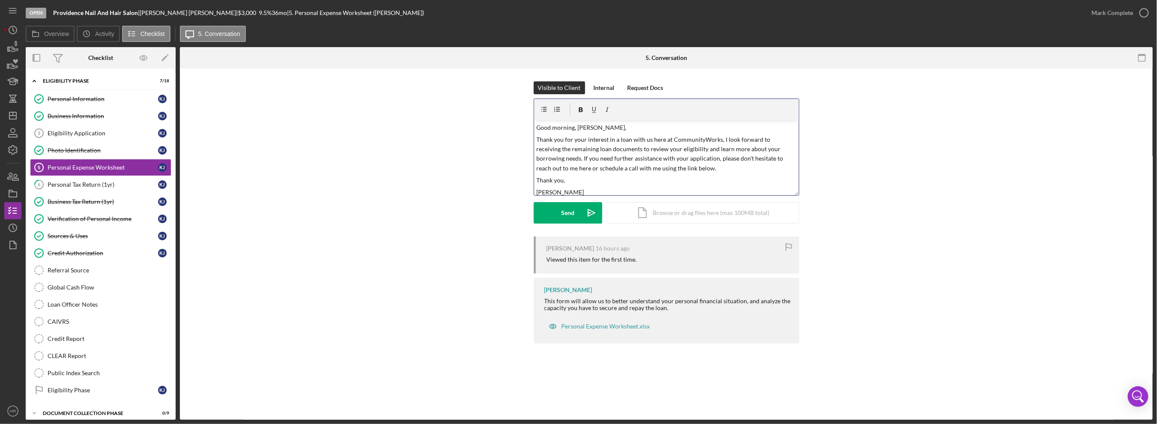
click at [555, 159] on p "Thank you for your interest in a loan with us here at CommunityWorks, I look fo…" at bounding box center [666, 154] width 260 height 39
click at [676, 159] on p "Thank you for your interest in a loan with us here at CommunityWorks, I look fo…" at bounding box center [666, 154] width 260 height 39
click at [731, 171] on p "Thank you for your interest in a loan with us here at CommunityWorks, I look fo…" at bounding box center [666, 154] width 260 height 39
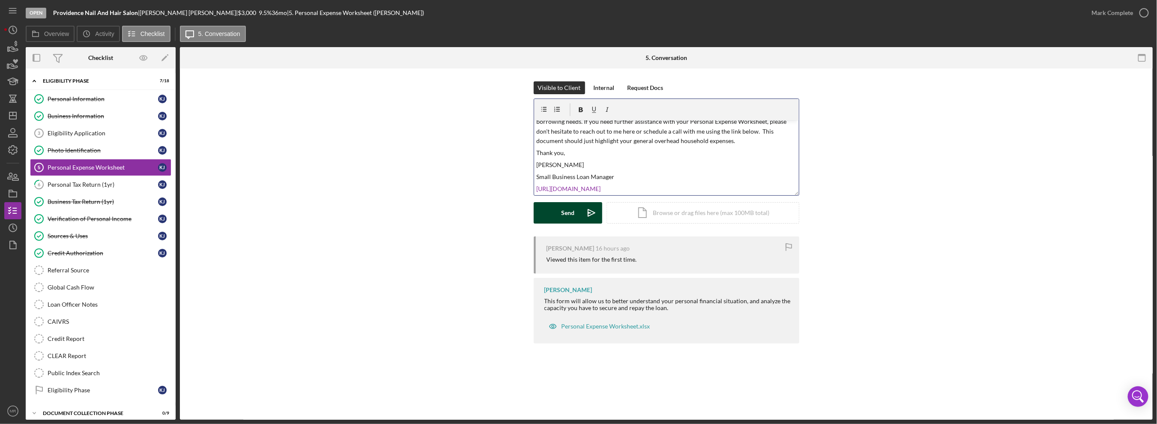
scroll to position [38, 0]
click at [581, 216] on icon "Icon/icon-invite-send" at bounding box center [591, 212] width 21 height 21
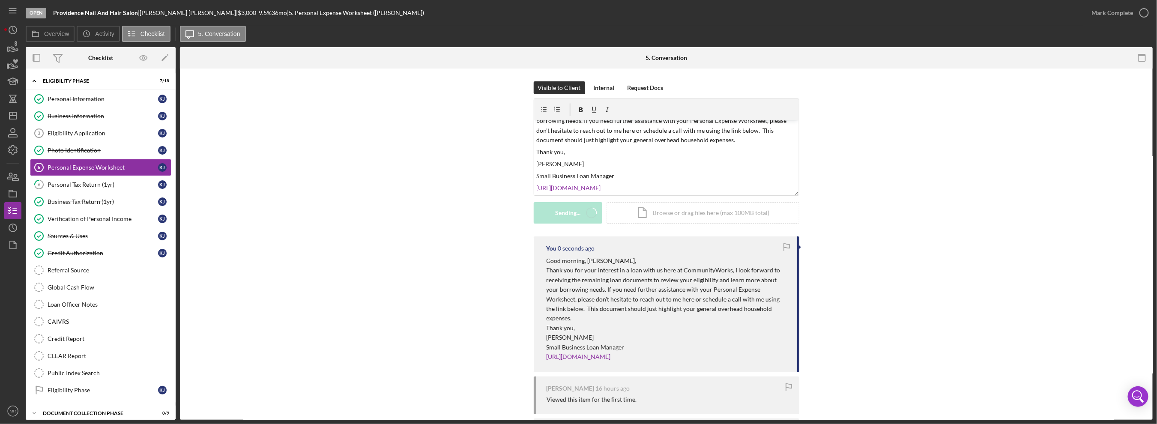
scroll to position [0, 0]
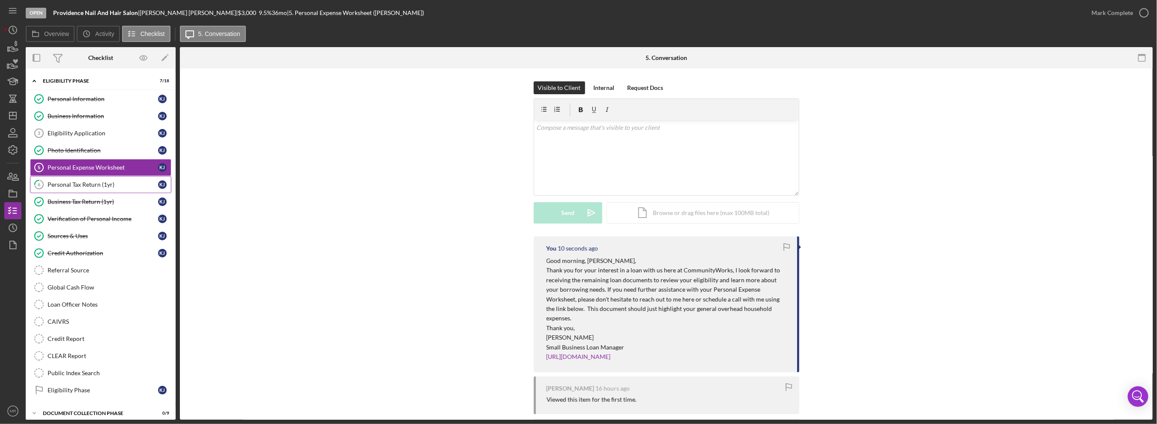
click at [120, 188] on link "6 Personal Tax Return (1yr) K J" at bounding box center [100, 184] width 141 height 17
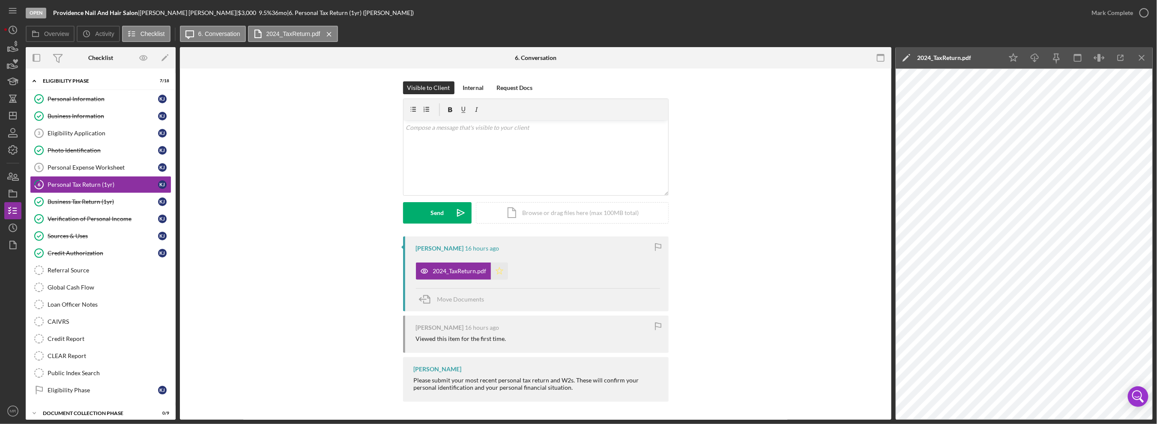
click at [495, 272] on icon "Icon/Star" at bounding box center [499, 271] width 17 height 17
click at [1117, 21] on div "Mark Complete" at bounding box center [1118, 13] width 69 height 26
click at [1130, 17] on div "Mark Complete" at bounding box center [1113, 12] width 42 height 17
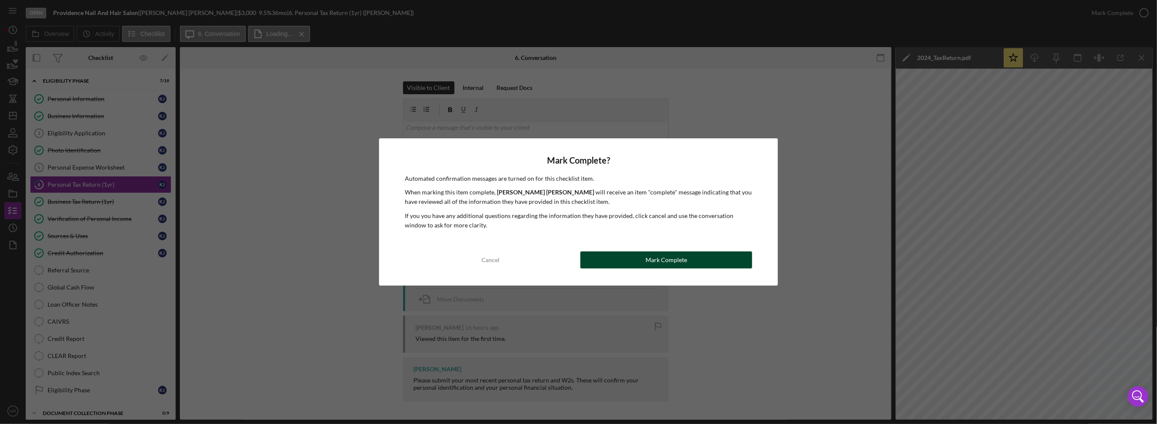
click at [689, 258] on button "Mark Complete" at bounding box center [666, 260] width 171 height 17
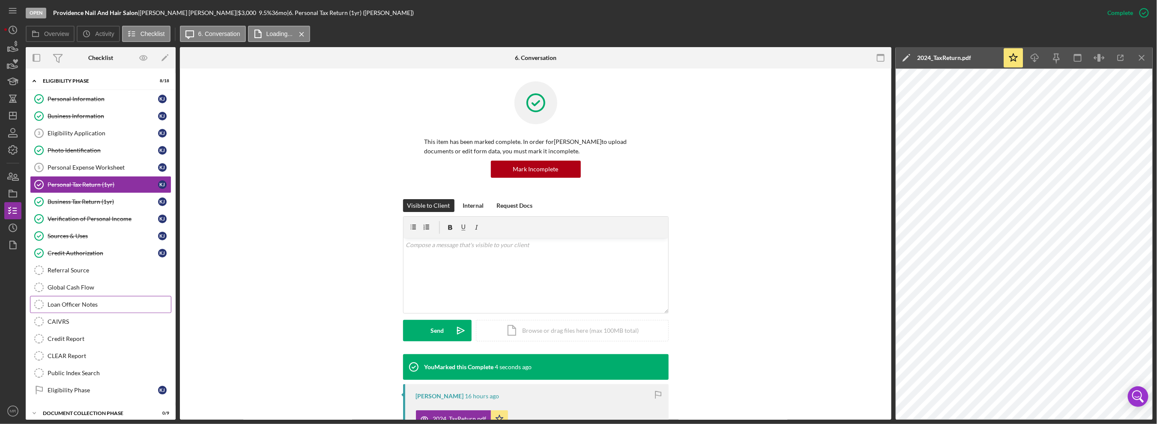
click at [100, 301] on div "Loan Officer Notes" at bounding box center [109, 304] width 123 height 7
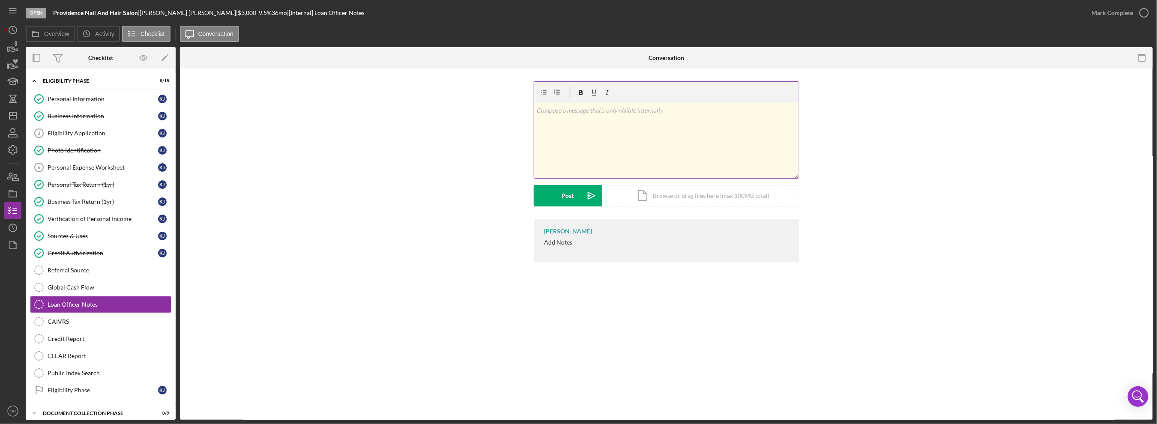
click at [622, 159] on div "v Color teal Color pink Remove color Add row above Add row below Add column bef…" at bounding box center [666, 140] width 265 height 75
click at [558, 198] on button "Post Icon/icon-invite-send" at bounding box center [568, 195] width 69 height 21
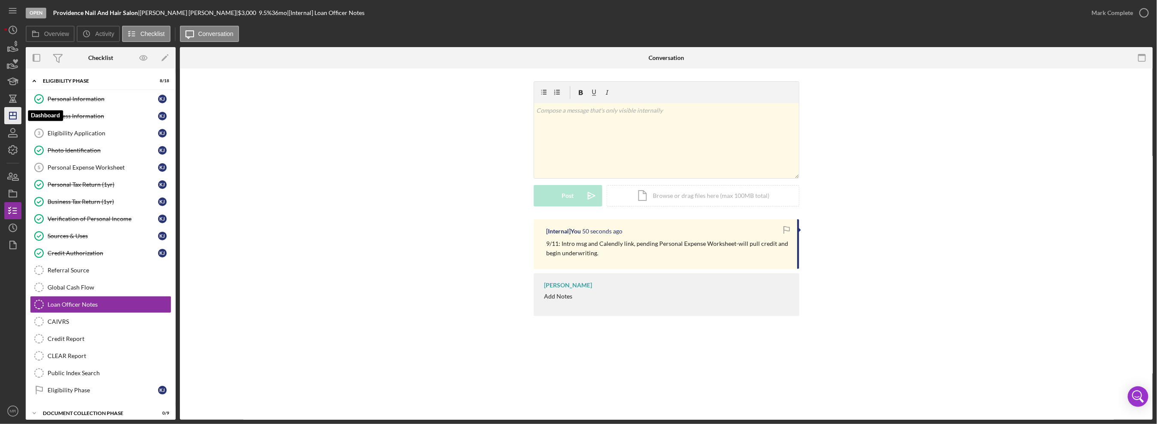
click at [19, 115] on icon "Icon/Dashboard" at bounding box center [12, 115] width 21 height 21
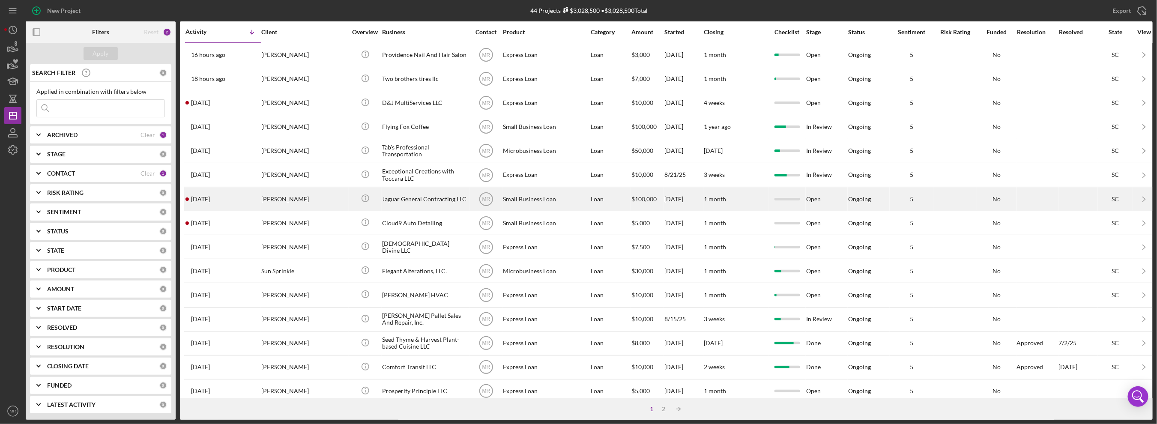
click at [239, 198] on div "[DATE] [PERSON_NAME]" at bounding box center [223, 199] width 75 height 23
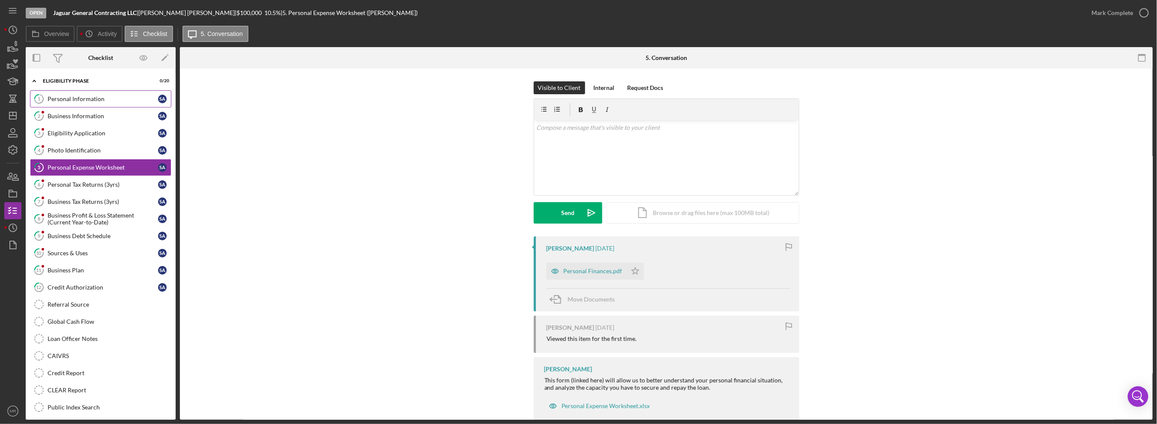
click at [88, 102] on div "Personal Information" at bounding box center [103, 99] width 111 height 7
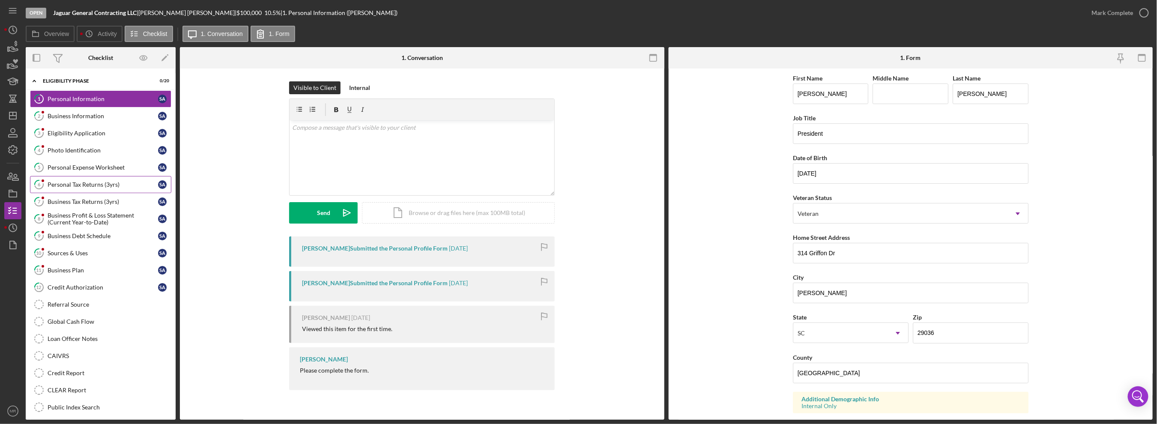
click at [90, 186] on div "Personal Tax Returns (3yrs)" at bounding box center [103, 184] width 111 height 7
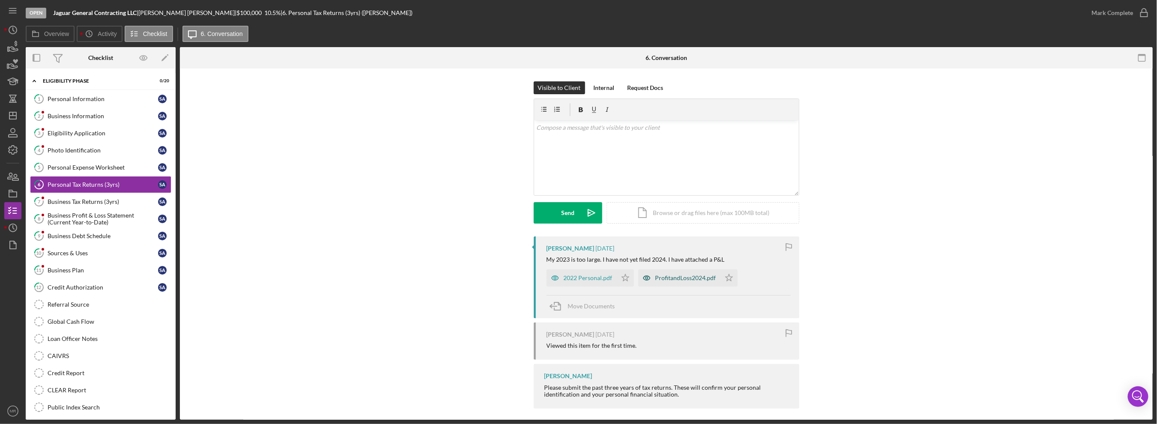
click at [666, 284] on div "ProfitandLoss2024.pdf" at bounding box center [679, 278] width 82 height 17
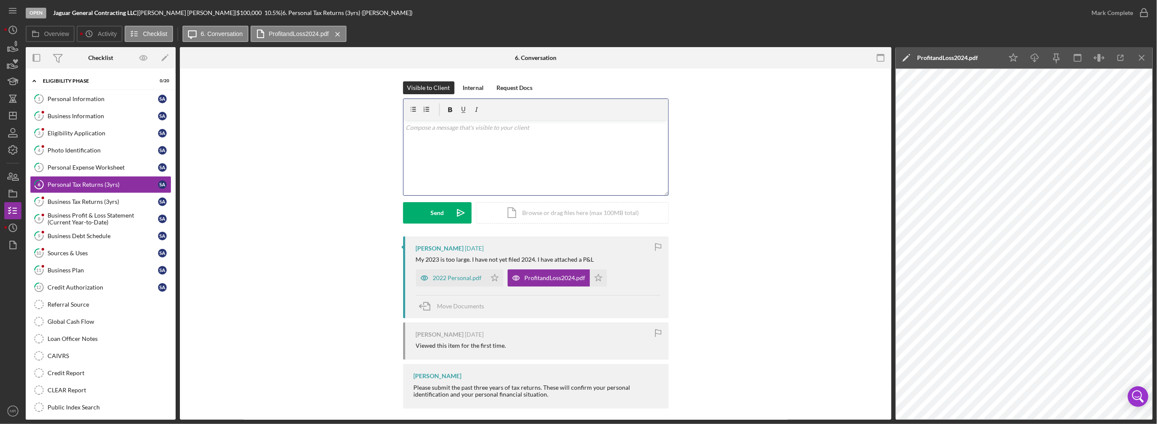
click at [489, 155] on div "v Color teal Color pink Remove color Add row above Add row below Add column bef…" at bounding box center [536, 157] width 265 height 75
click at [469, 143] on p "Thank you for further confirming your 2024 tax filing status. Unfortunately, we…" at bounding box center [536, 144] width 260 height 19
click at [468, 153] on p "Thank you for further confirming your 2024 tax filing status. Unfortunately, we…" at bounding box center [536, 144] width 260 height 19
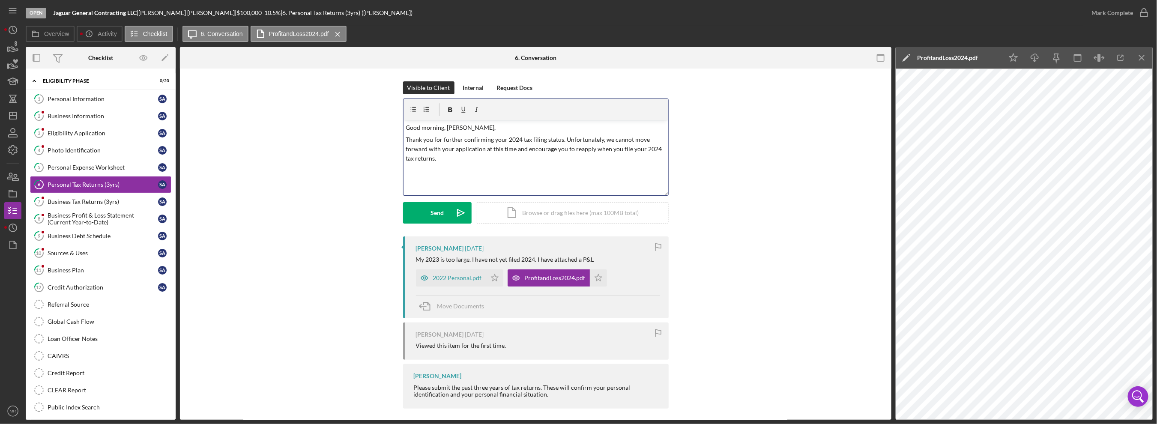
drag, startPoint x: 446, startPoint y: 169, endPoint x: 399, endPoint y: 140, distance: 55.3
click at [399, 140] on div "Visible to Client Internal Request Docs v Color teal Color pink Remove color Ad…" at bounding box center [536, 158] width 686 height 155
copy p "Thank you for further confirming your 2024 tax filing status. Unfortunately, we…"
click at [413, 184] on div "v Color teal Color pink Remove color Add row above Add row below Add column bef…" at bounding box center [536, 157] width 265 height 75
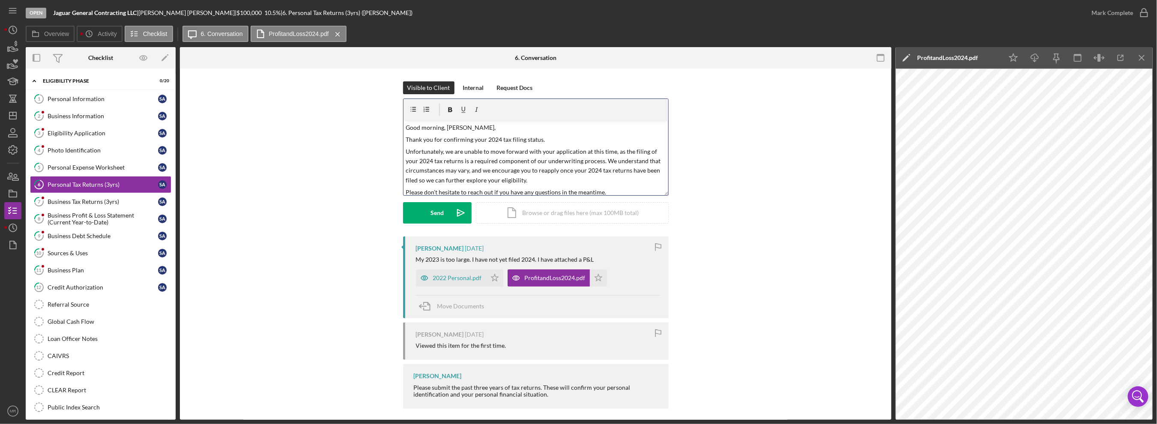
scroll to position [28, 0]
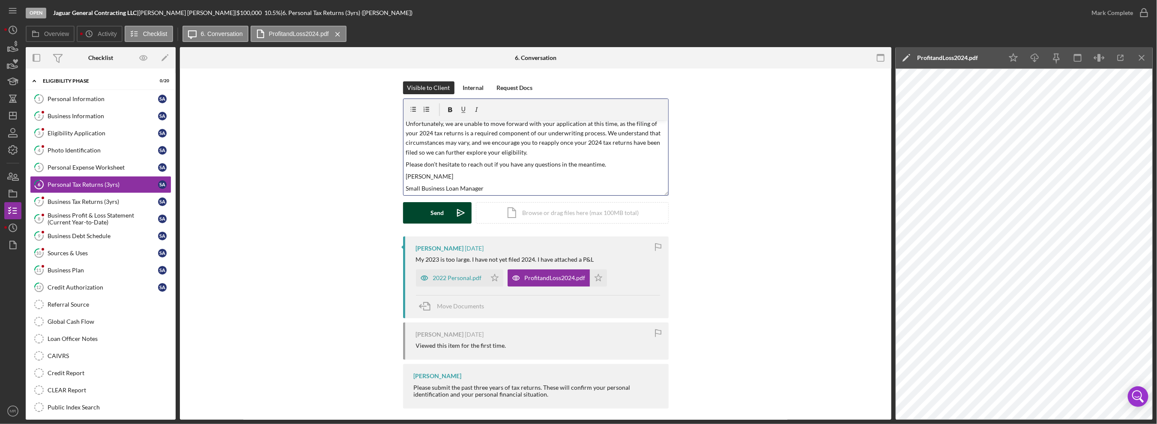
click at [431, 211] on div "Send" at bounding box center [437, 212] width 13 height 21
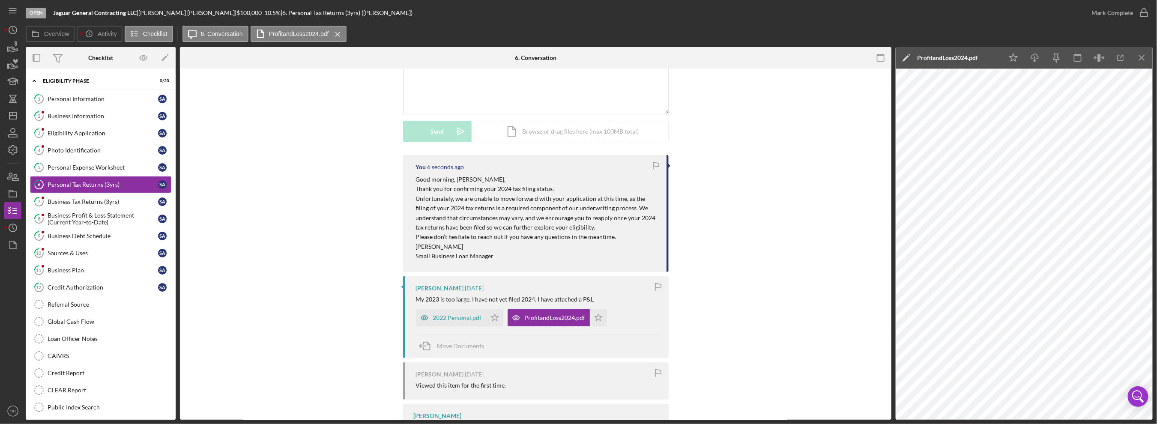
scroll to position [86, 0]
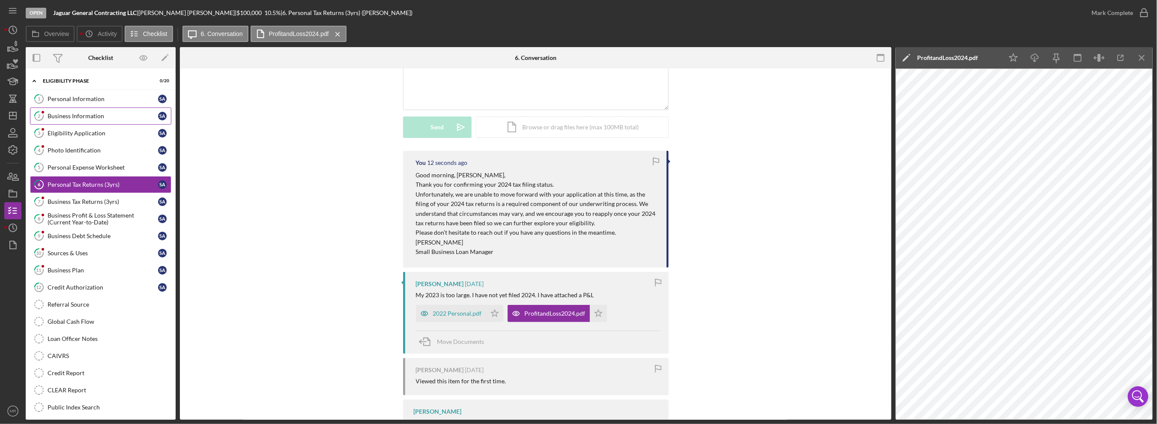
click at [60, 115] on div "Business Information" at bounding box center [103, 116] width 111 height 7
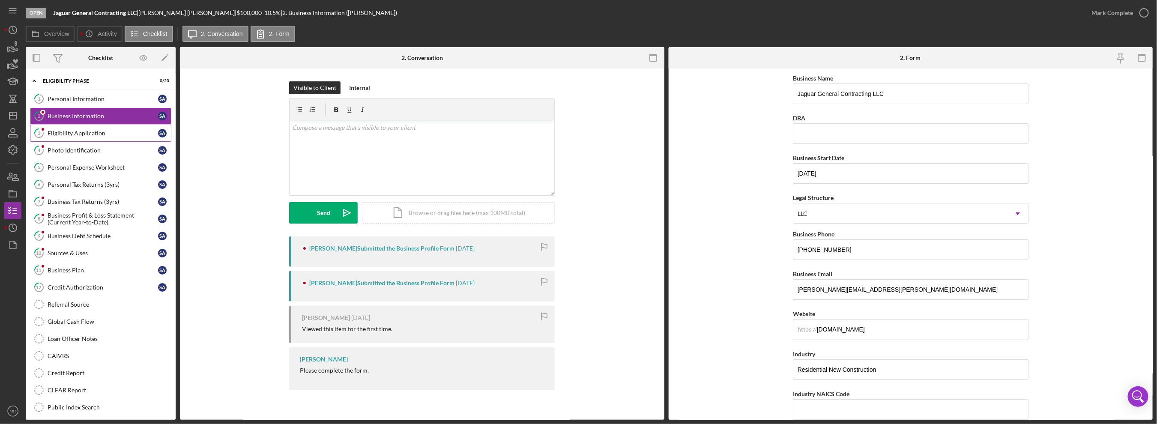
click at [70, 132] on div "Eligibility Application" at bounding box center [103, 133] width 111 height 7
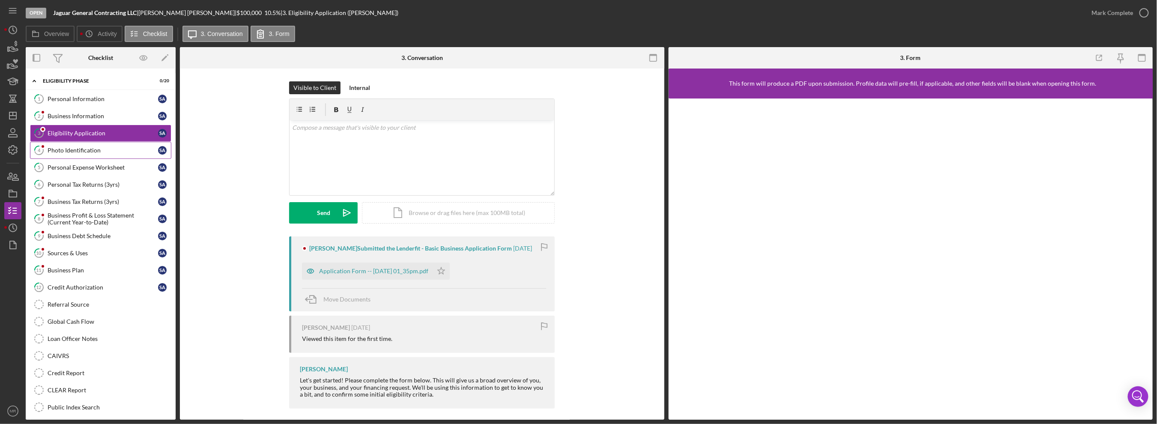
click at [76, 144] on link "4 Photo Identification S A" at bounding box center [100, 150] width 141 height 17
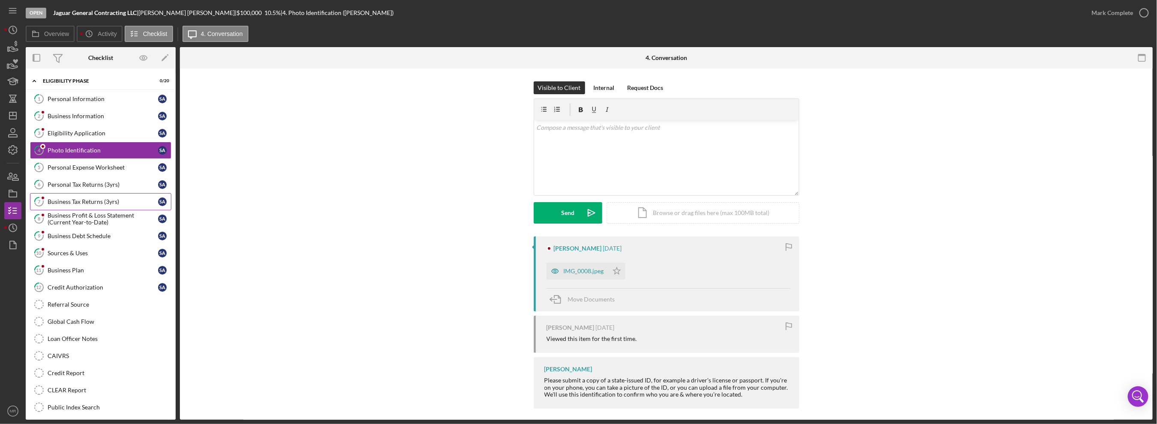
click at [84, 202] on div "Business Tax Returns (3yrs)" at bounding box center [103, 201] width 111 height 7
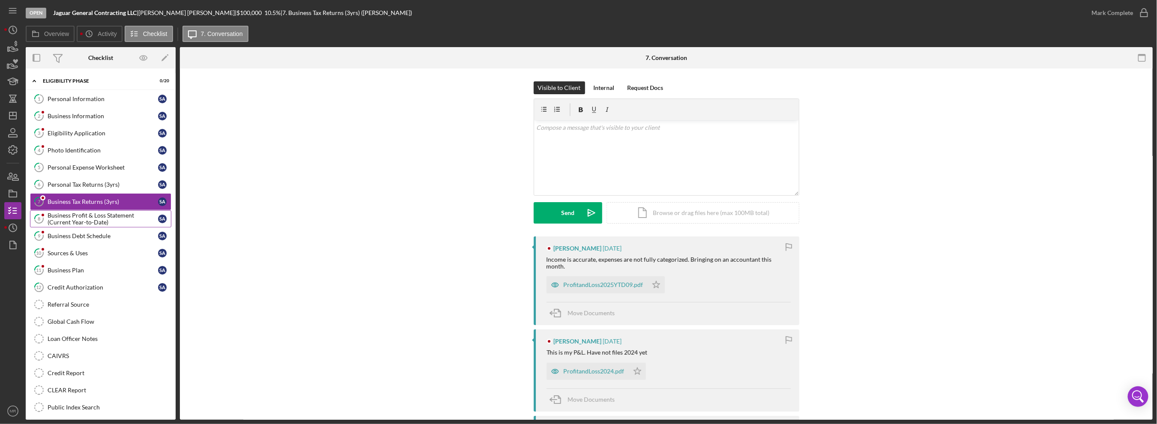
click at [85, 214] on div "Business Profit & Loss Statement (Current Year-to-Date)" at bounding box center [103, 219] width 111 height 14
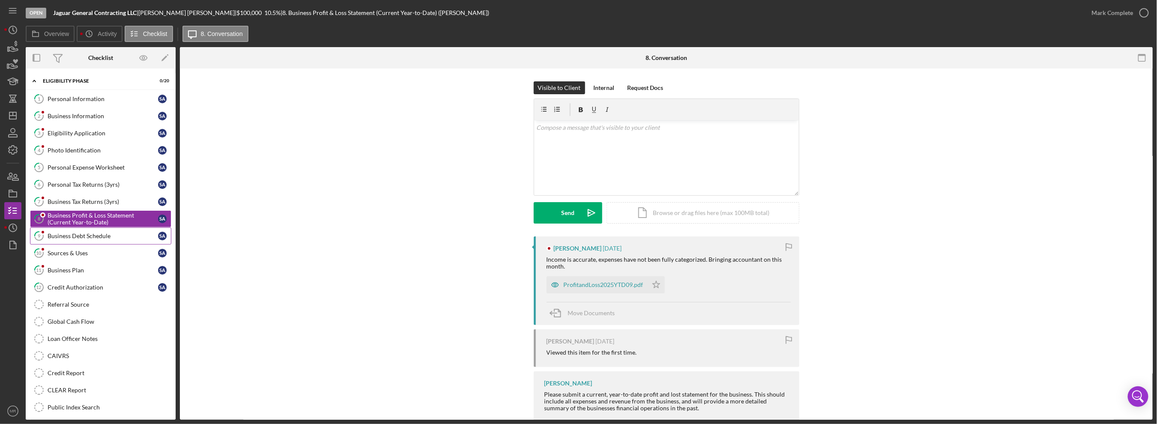
click at [82, 234] on div "Business Debt Schedule" at bounding box center [103, 236] width 111 height 7
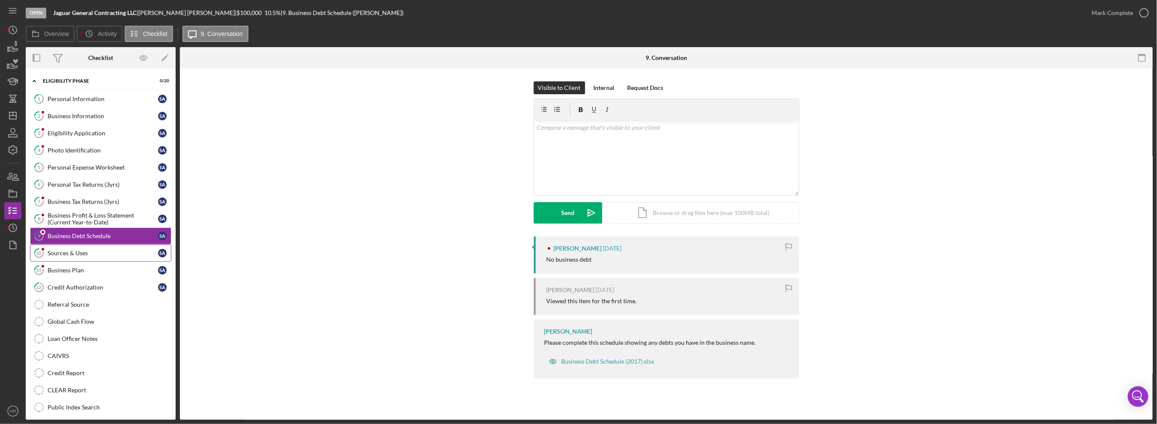
click at [80, 252] on div "Sources & Uses" at bounding box center [103, 253] width 111 height 7
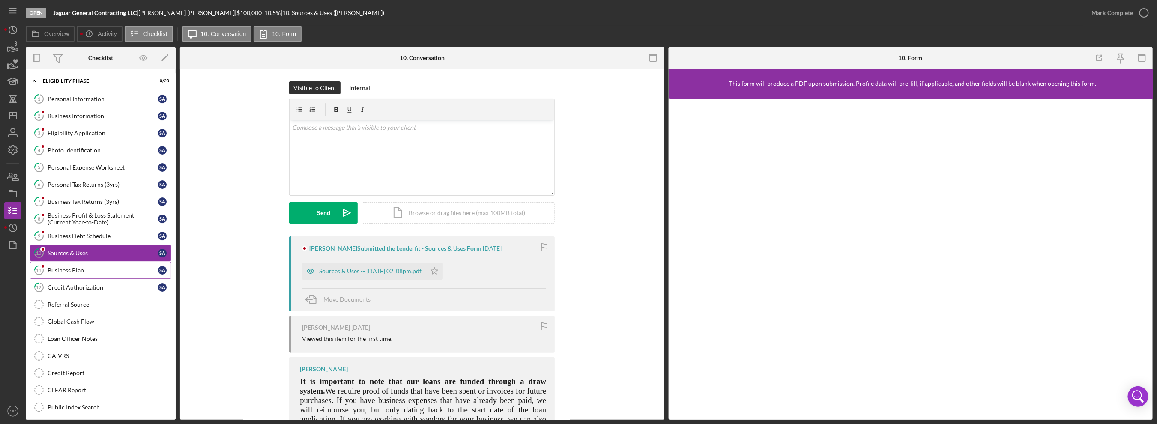
click at [85, 269] on div "Business Plan" at bounding box center [103, 270] width 111 height 7
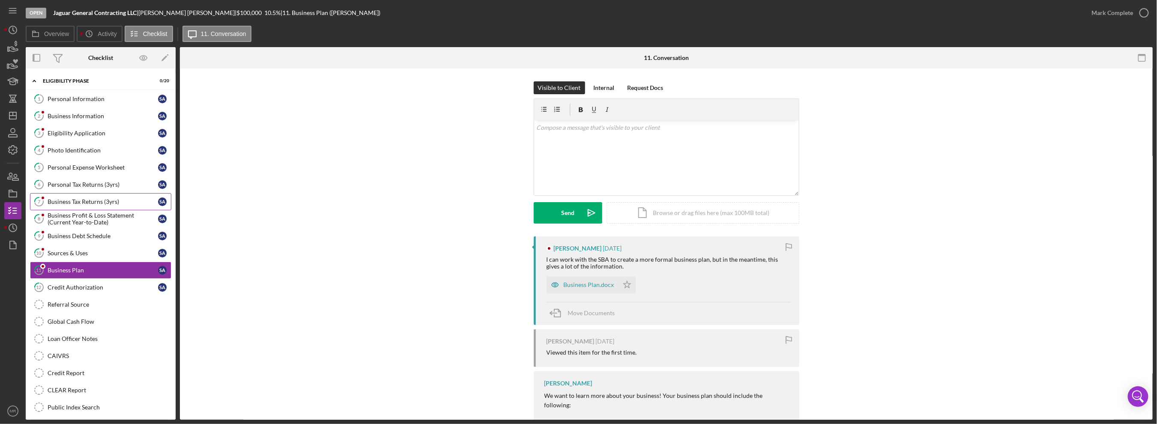
click at [96, 198] on div "Business Tax Returns (3yrs)" at bounding box center [103, 201] width 111 height 7
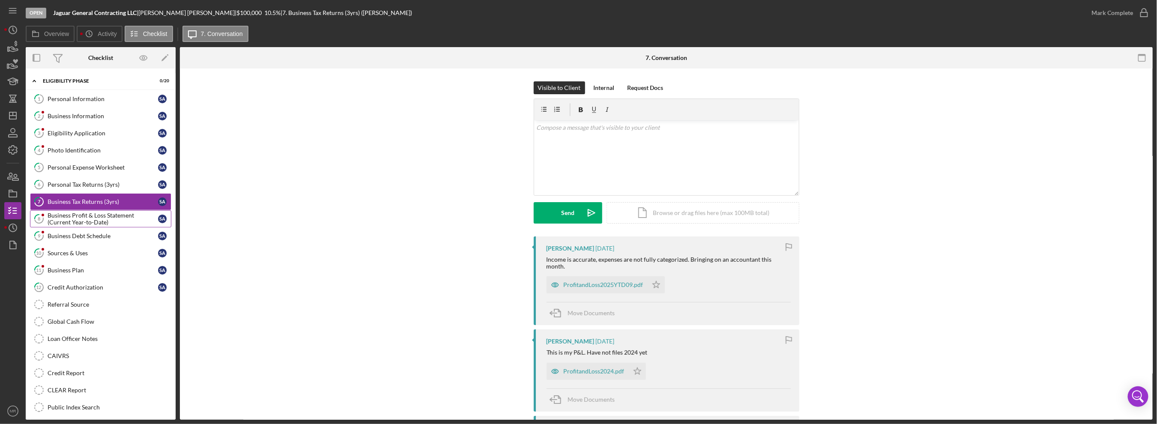
click at [89, 217] on div "Business Profit & Loss Statement (Current Year-to-Date)" at bounding box center [103, 219] width 111 height 14
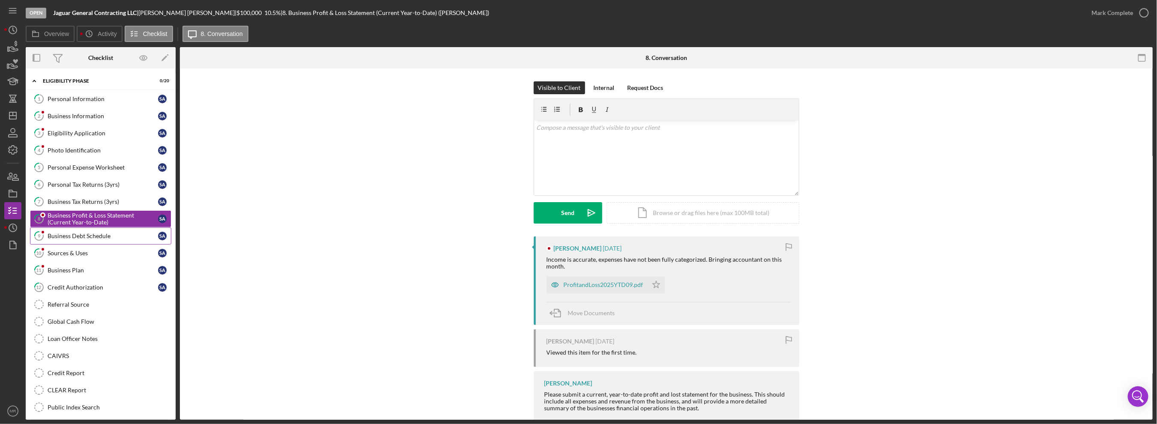
click at [107, 239] on link "9 Business Debt Schedule S A" at bounding box center [100, 236] width 141 height 17
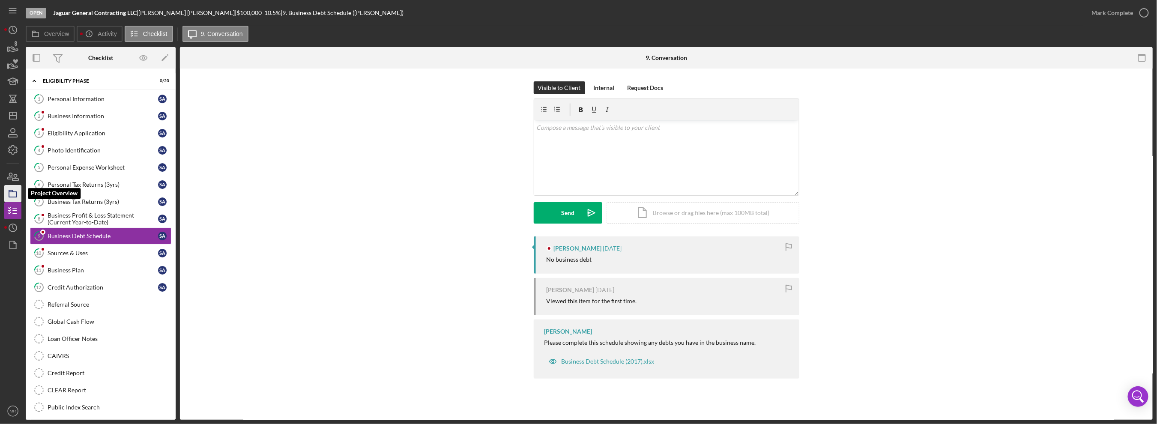
click at [14, 192] on rect "button" at bounding box center [13, 194] width 8 height 5
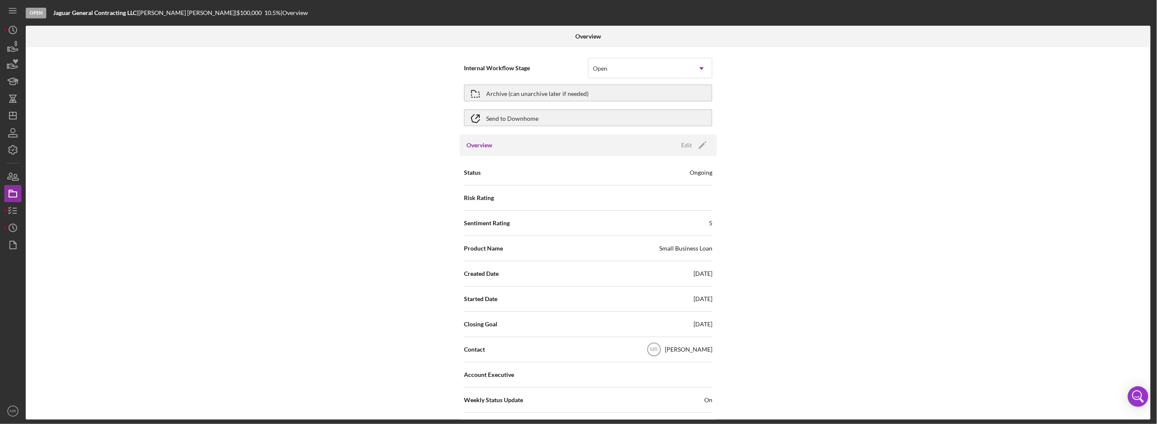
click at [641, 79] on div "Internal Workflow Stage Open Icon/Dropdown Arrow" at bounding box center [588, 68] width 249 height 25
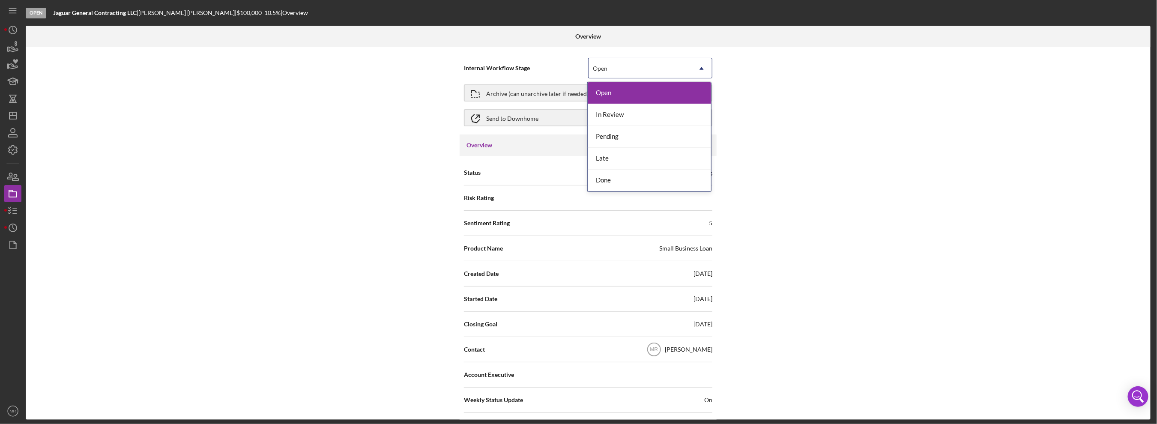
click at [640, 72] on div "Open" at bounding box center [640, 69] width 103 height 20
click at [611, 175] on div "Done" at bounding box center [649, 181] width 123 height 22
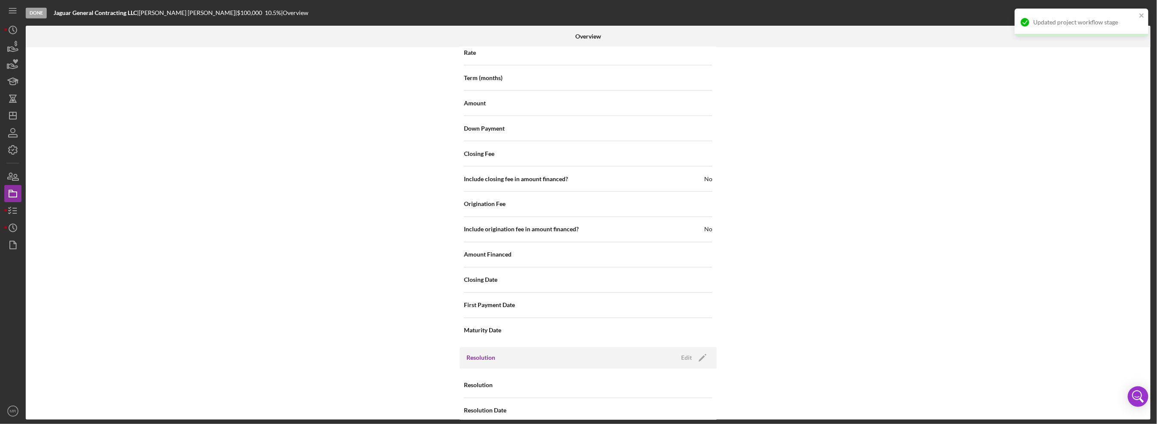
scroll to position [874, 0]
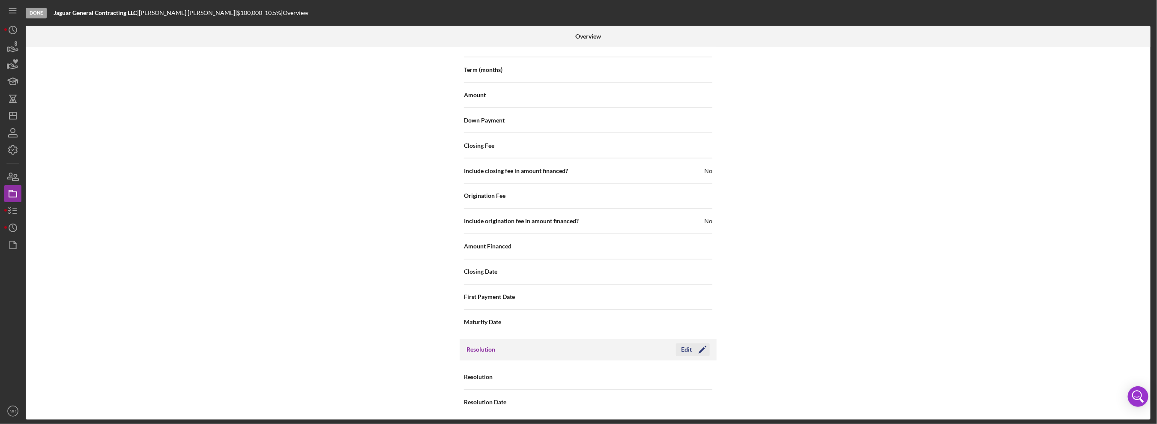
click at [692, 346] on icon "Icon/Edit" at bounding box center [702, 349] width 21 height 21
click at [653, 379] on div "Select..." at bounding box center [640, 378] width 103 height 20
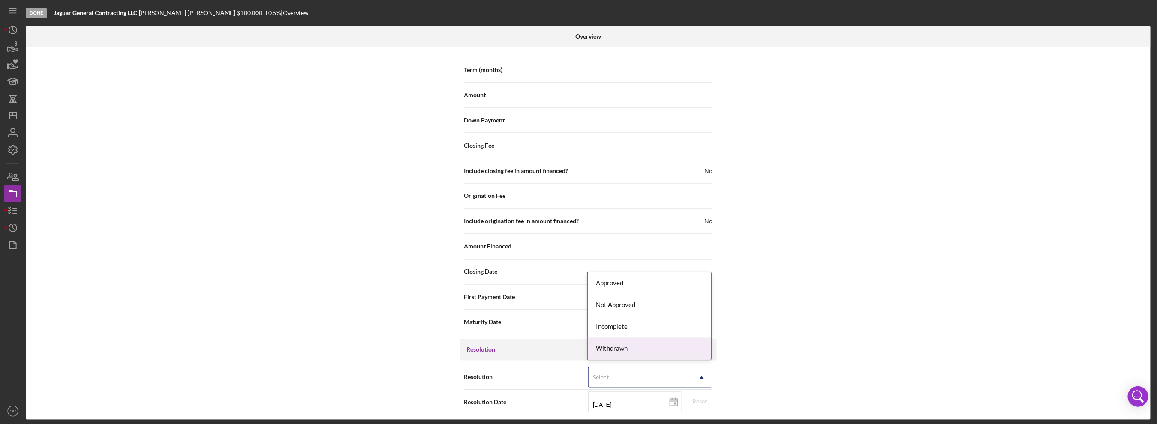
click at [633, 348] on div "Withdrawn" at bounding box center [649, 349] width 123 height 22
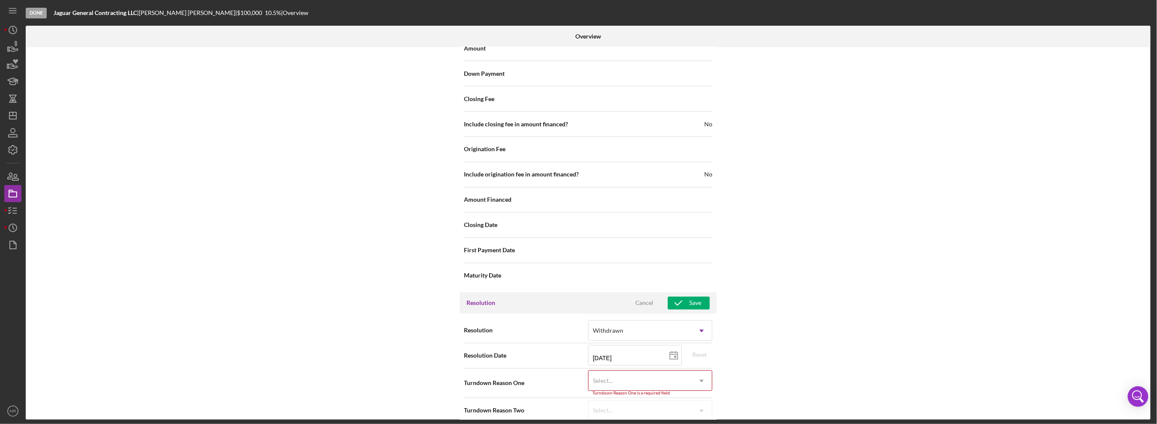
scroll to position [929, 0]
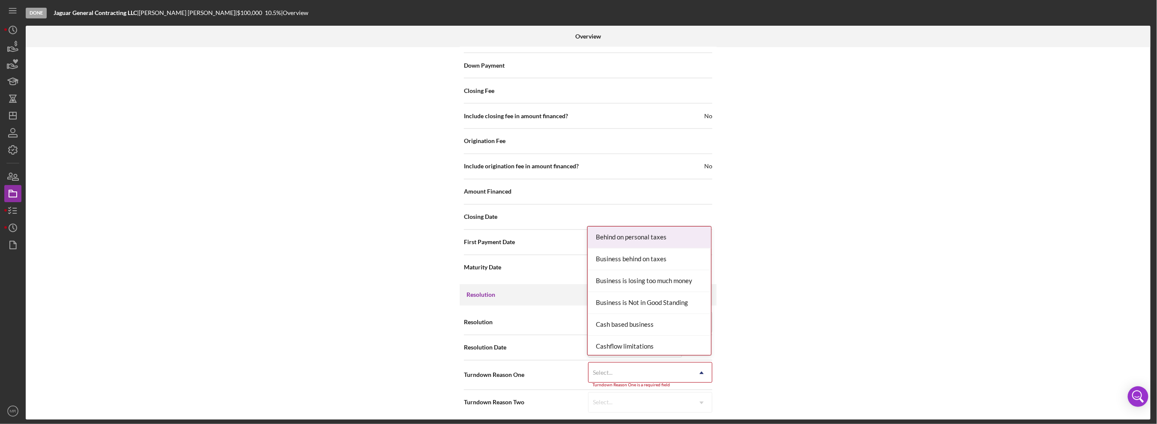
click at [666, 372] on div "Select..." at bounding box center [640, 373] width 103 height 20
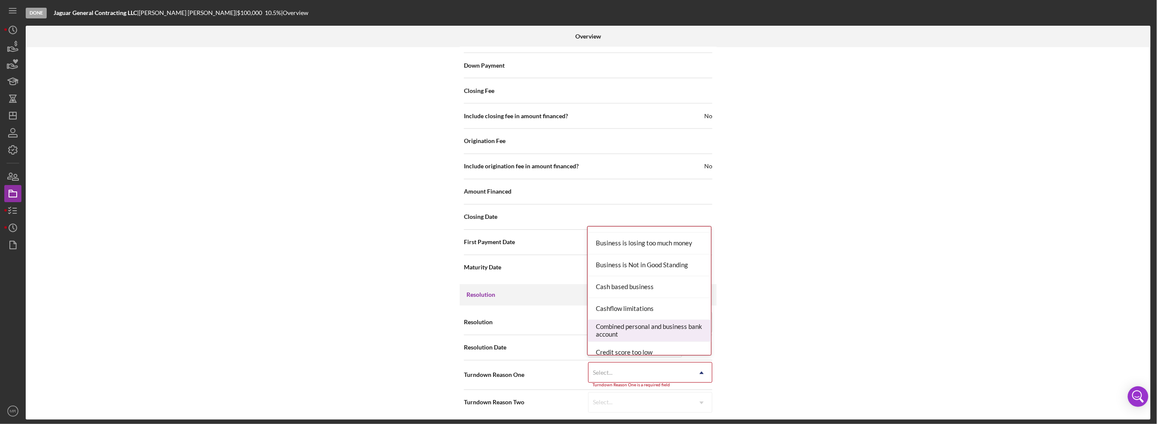
scroll to position [0, 0]
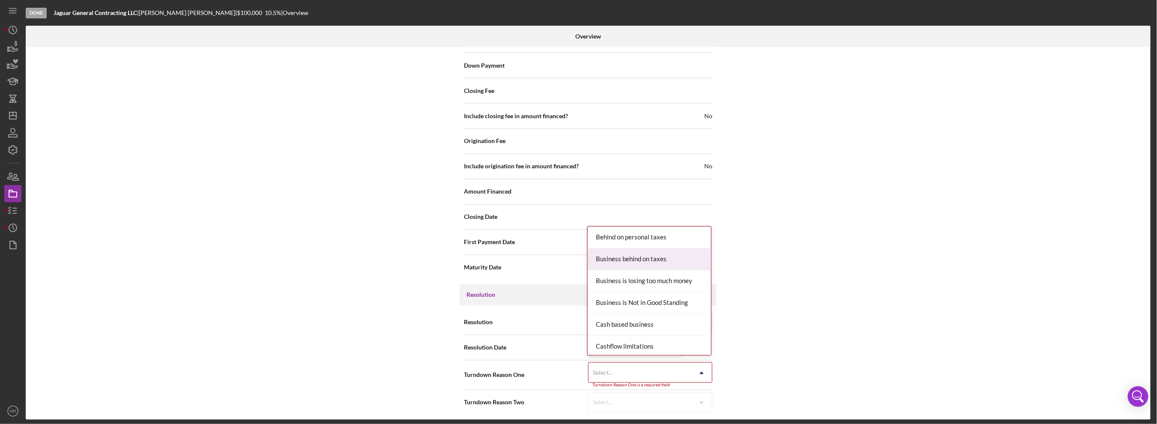
click at [651, 253] on div "Business behind on taxes" at bounding box center [649, 260] width 123 height 22
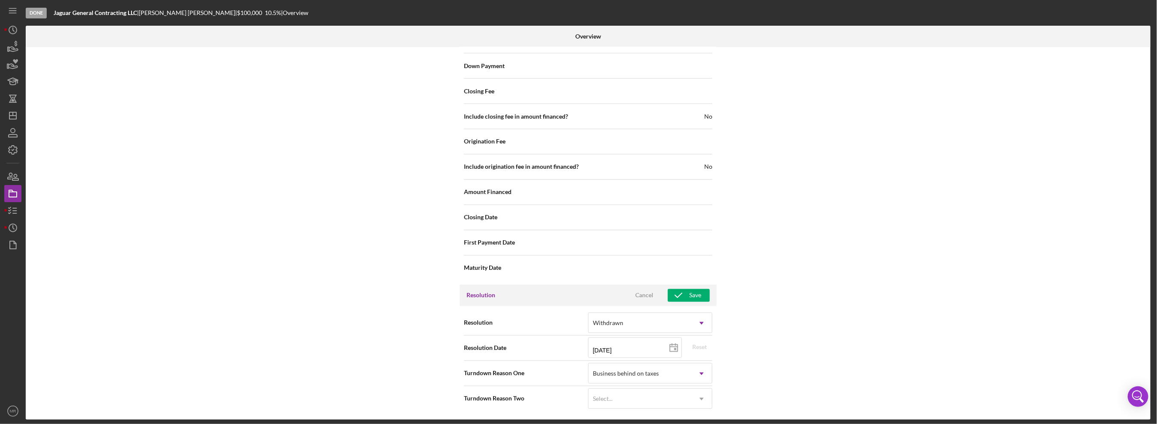
scroll to position [925, 0]
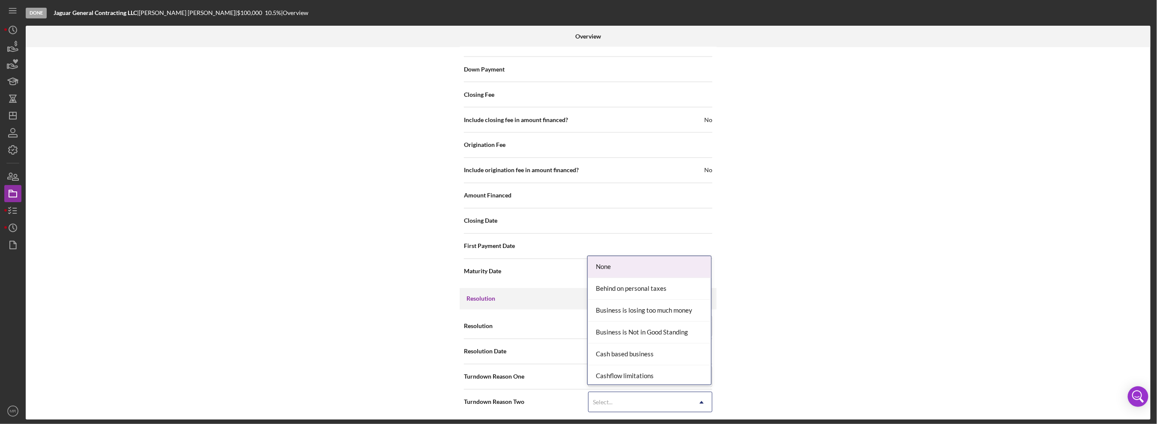
click at [647, 395] on div "Select..." at bounding box center [640, 403] width 103 height 20
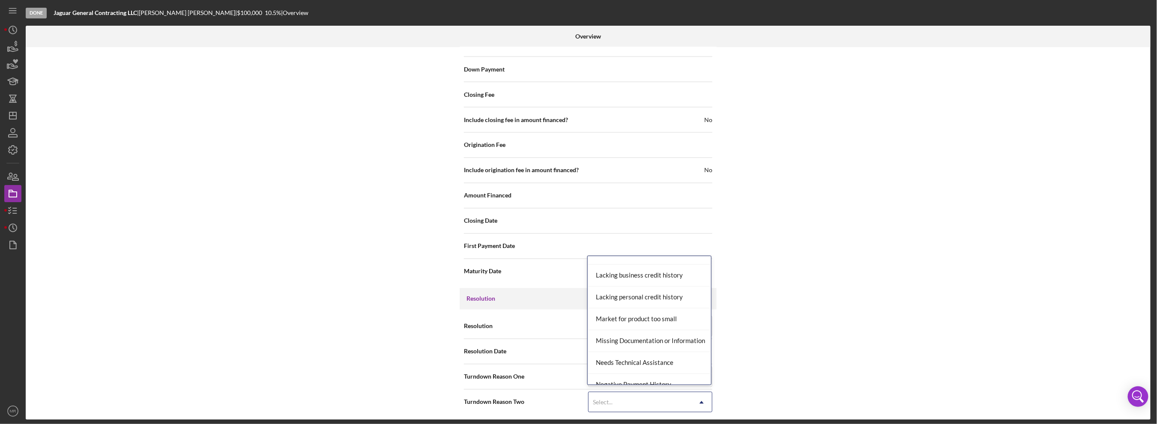
scroll to position [428, 0]
click at [647, 343] on div "Missing Documentation or Information" at bounding box center [649, 341] width 123 height 22
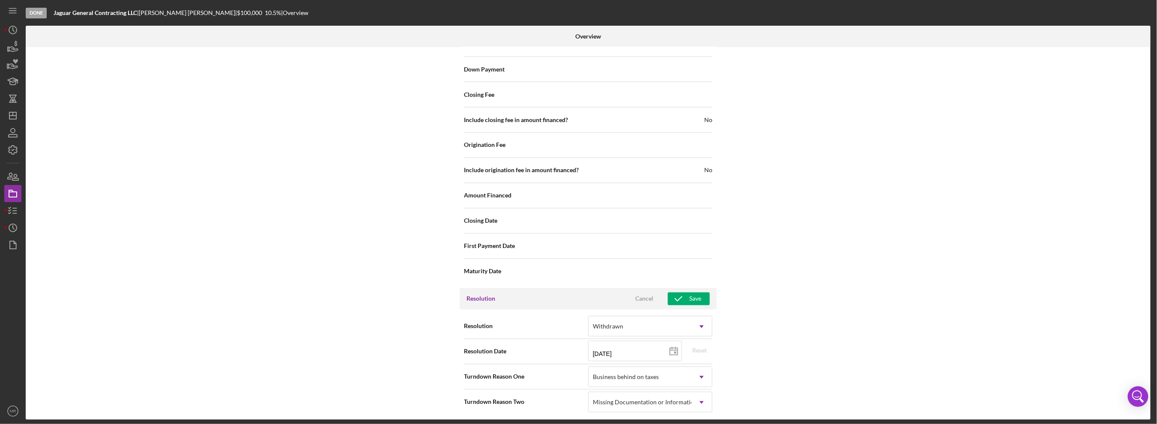
click at [784, 347] on div "Internal Workflow Stage Done Icon/Dropdown Arrow Archive (can unarchive later i…" at bounding box center [588, 233] width 1125 height 373
click at [697, 296] on div "Save" at bounding box center [695, 299] width 12 height 13
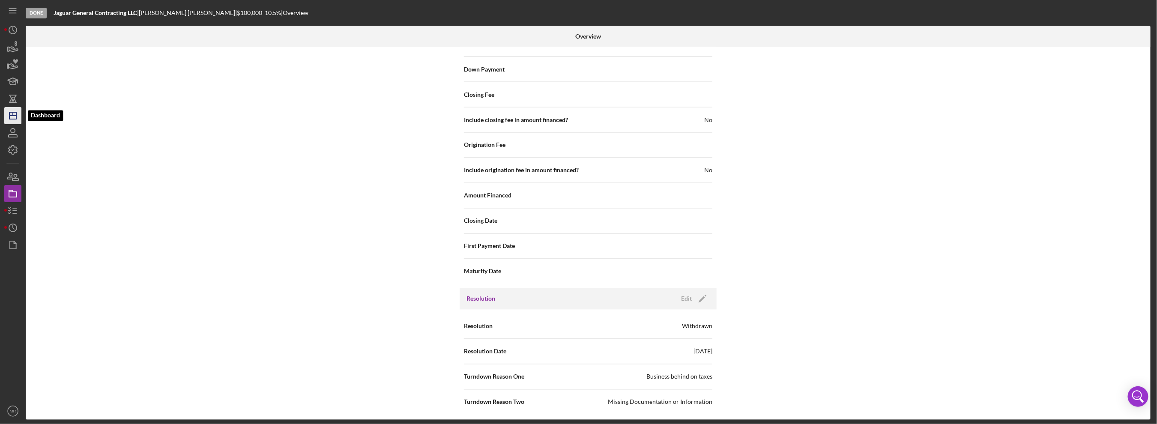
click at [12, 114] on icon "Icon/Dashboard" at bounding box center [12, 115] width 21 height 21
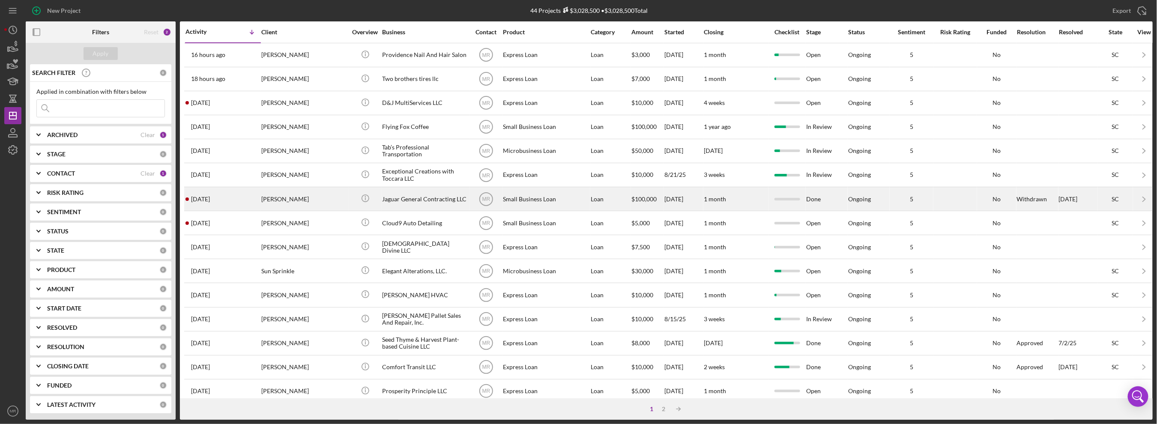
click at [227, 200] on div "[DATE] [PERSON_NAME]" at bounding box center [223, 199] width 75 height 23
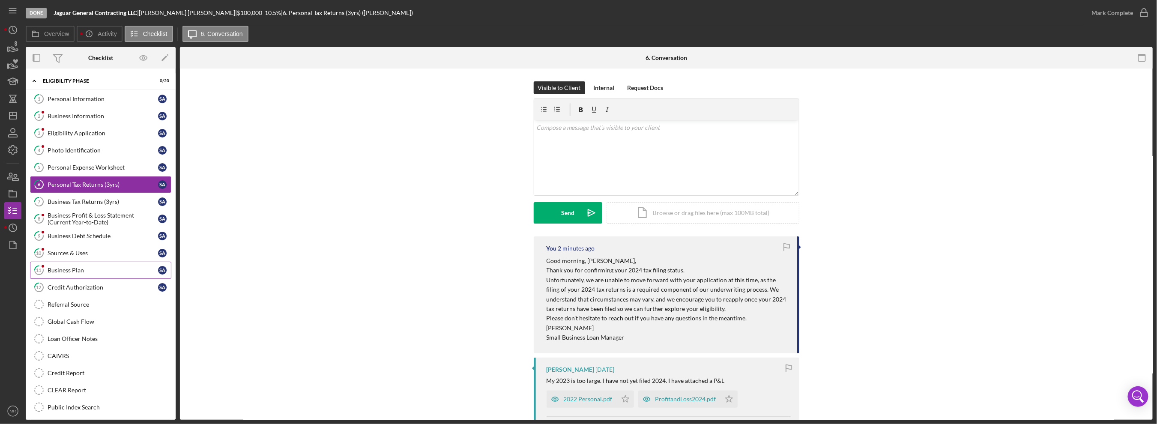
click at [82, 263] on link "11 Business Plan S A" at bounding box center [100, 270] width 141 height 17
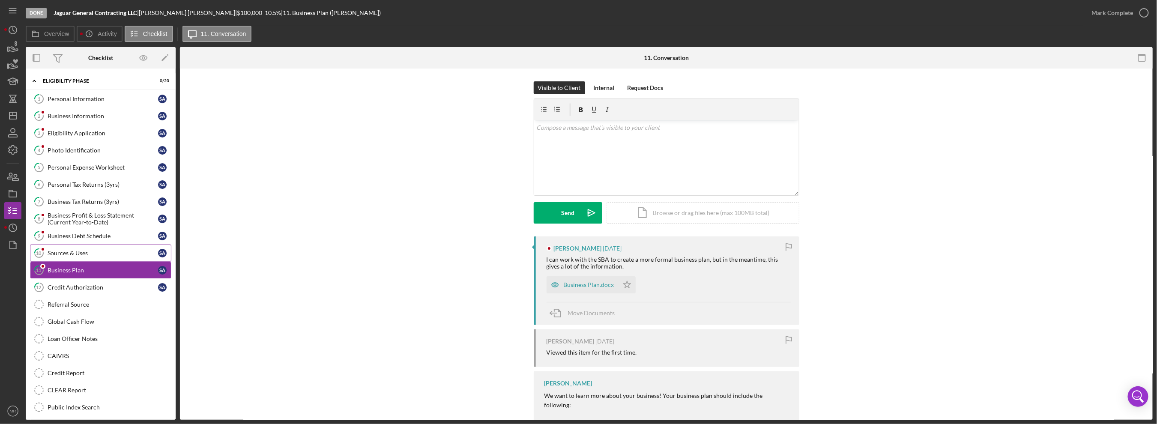
click at [81, 250] on div "Sources & Uses" at bounding box center [103, 253] width 111 height 7
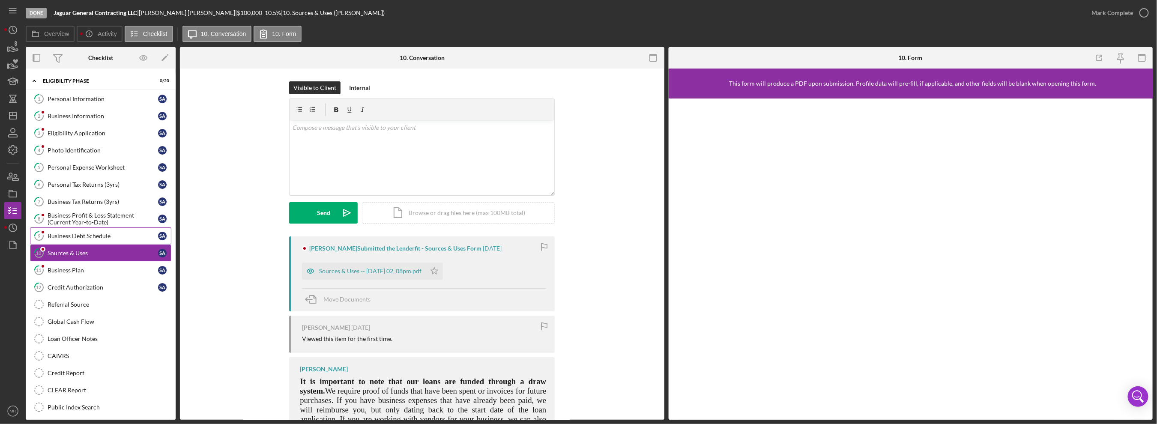
click at [84, 238] on div "Business Debt Schedule" at bounding box center [103, 236] width 111 height 7
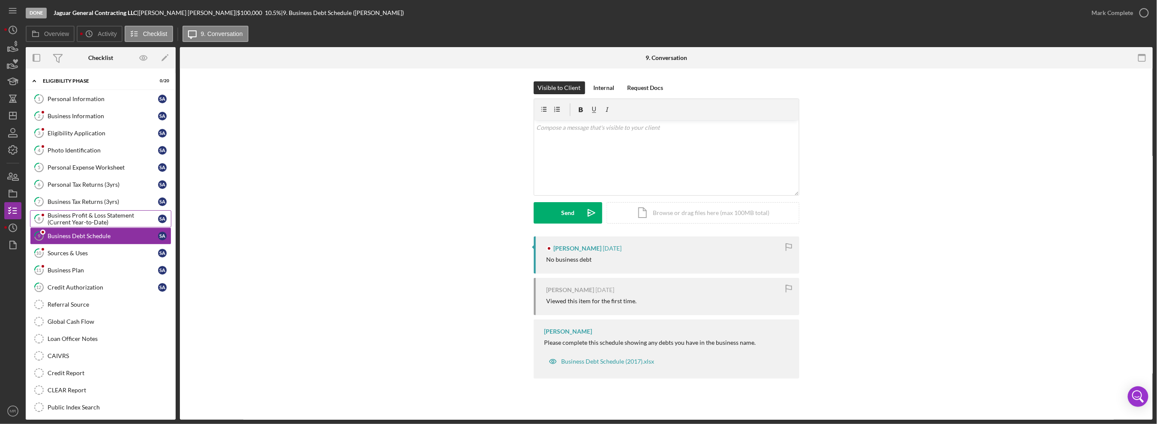
click at [84, 219] on div "Business Profit & Loss Statement (Current Year-to-Date)" at bounding box center [103, 219] width 111 height 14
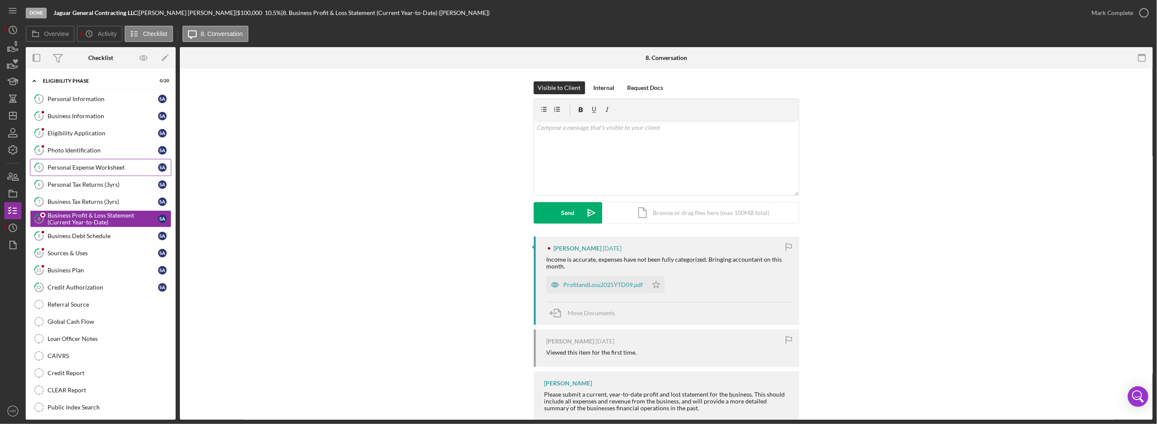
click at [85, 162] on link "5 Personal Expense Worksheet S A" at bounding box center [100, 167] width 141 height 17
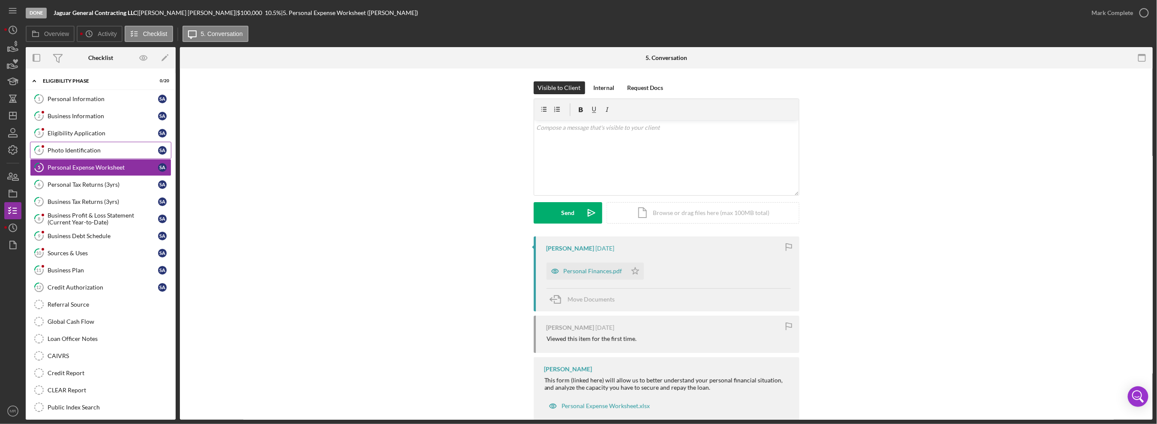
click at [86, 153] on div "Photo Identification" at bounding box center [103, 150] width 111 height 7
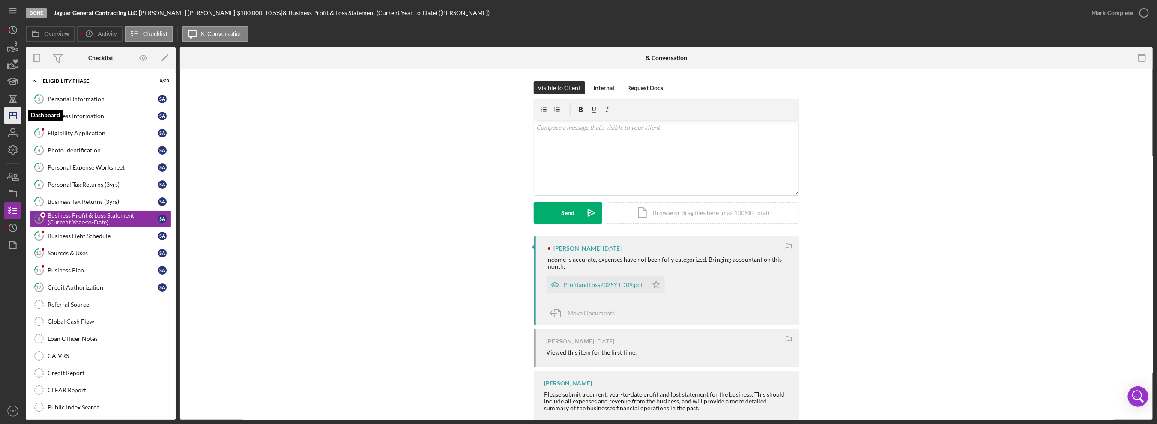
click at [18, 113] on icon "Icon/Dashboard" at bounding box center [12, 115] width 21 height 21
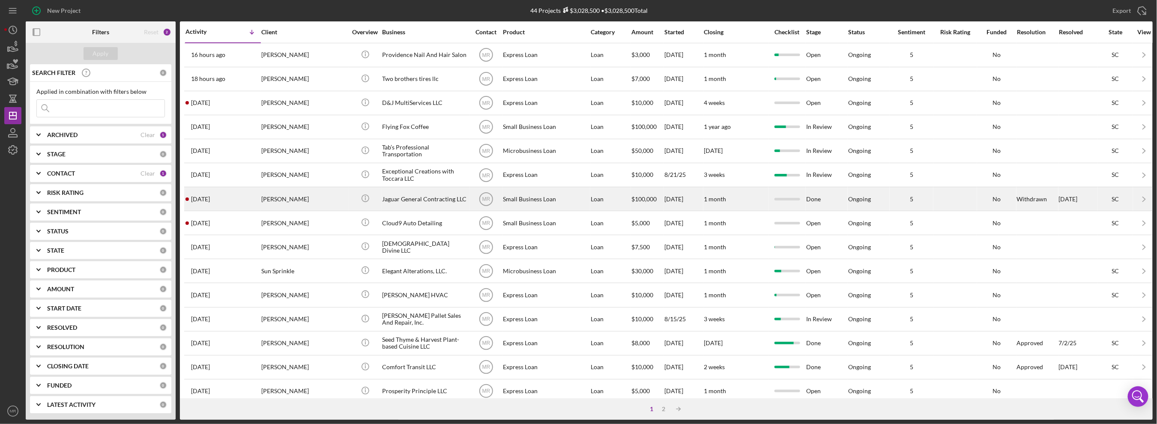
click at [342, 199] on div "[PERSON_NAME]" at bounding box center [304, 199] width 86 height 23
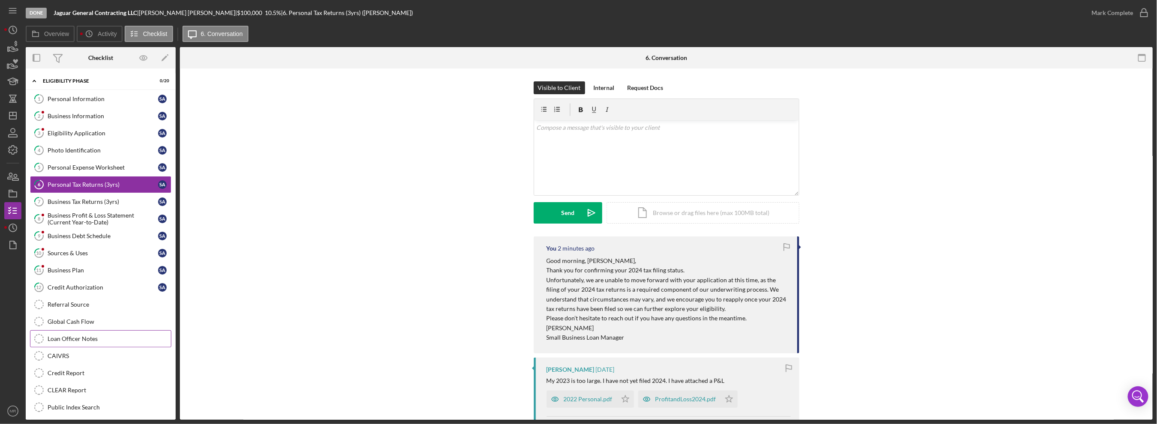
click at [84, 335] on div "Loan Officer Notes" at bounding box center [109, 338] width 123 height 7
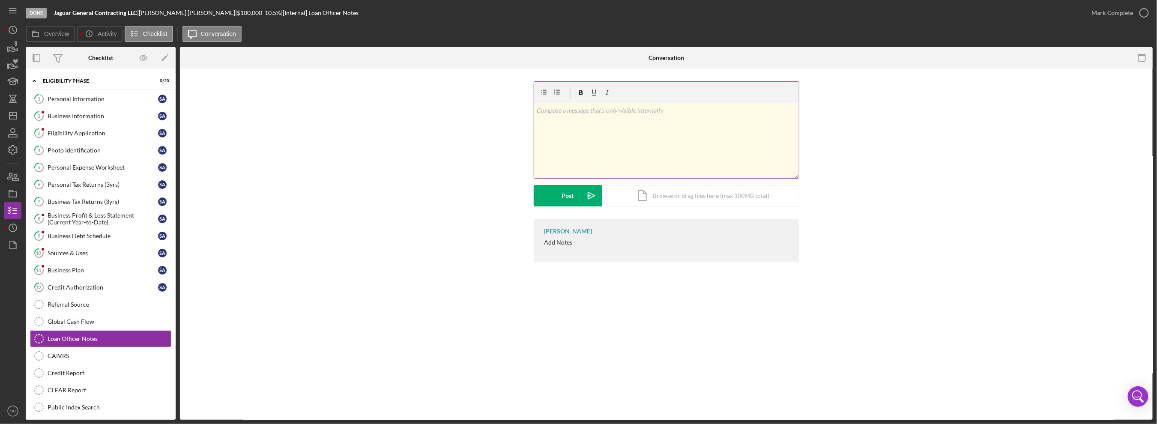
click at [564, 139] on div "v Color teal Color pink Remove color Add row above Add row below Add column bef…" at bounding box center [666, 140] width 265 height 75
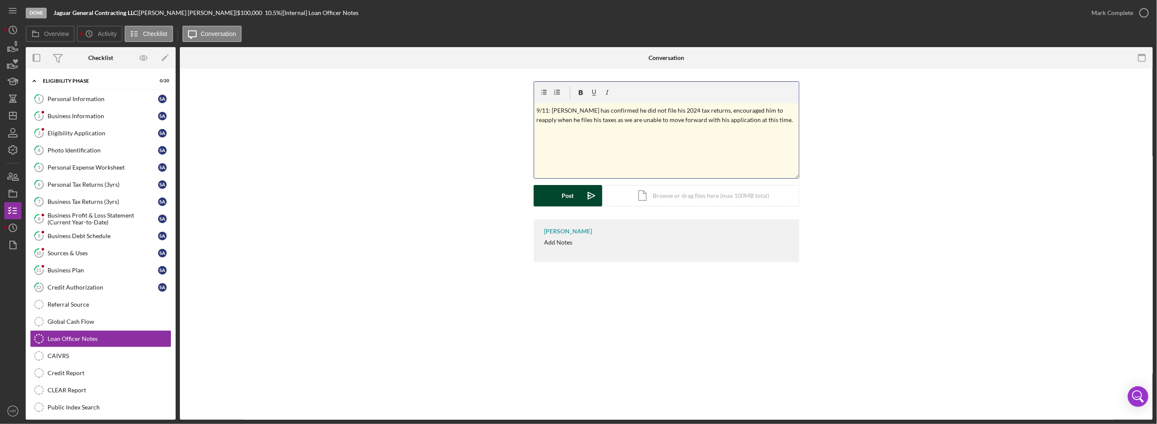
click at [543, 198] on button "Post Icon/icon-invite-send" at bounding box center [568, 195] width 69 height 21
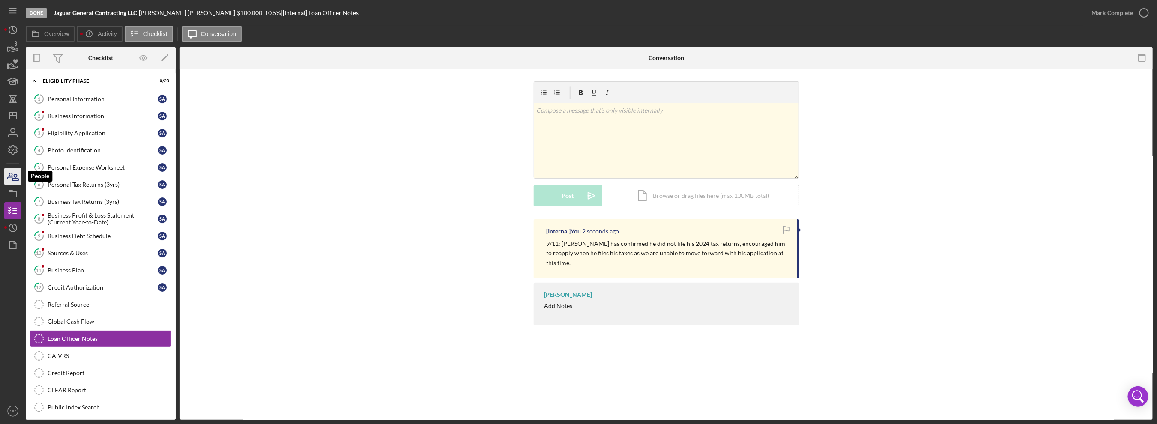
click at [17, 177] on icon "button" at bounding box center [15, 177] width 6 height 6
